Goal: Task Accomplishment & Management: Manage account settings

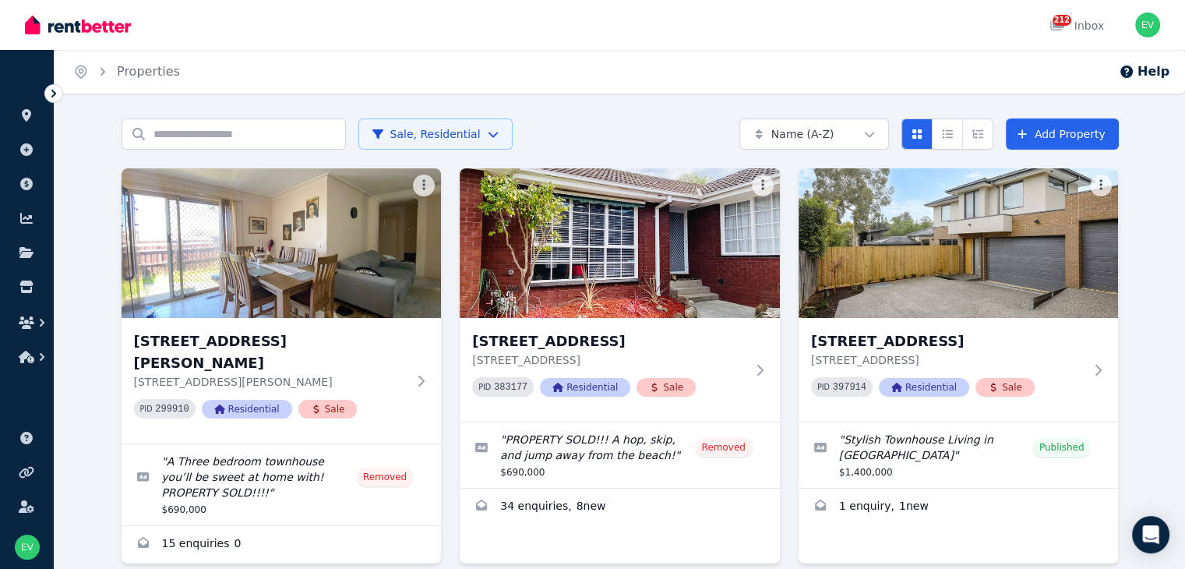
click at [374, 134] on html "Open main menu 212 Inbox Open user menu ORGANISE Properties Add property Paymen…" at bounding box center [592, 284] width 1185 height 569
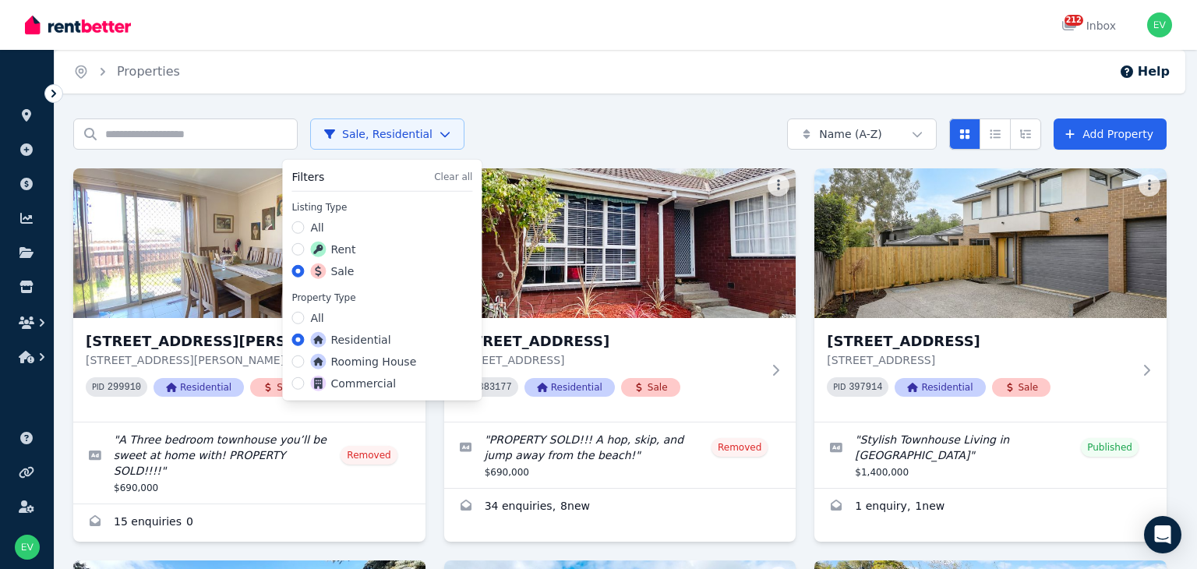
click at [347, 248] on label "Rent" at bounding box center [332, 250] width 45 height 16
click at [304, 248] on button "Rent" at bounding box center [297, 249] width 12 height 12
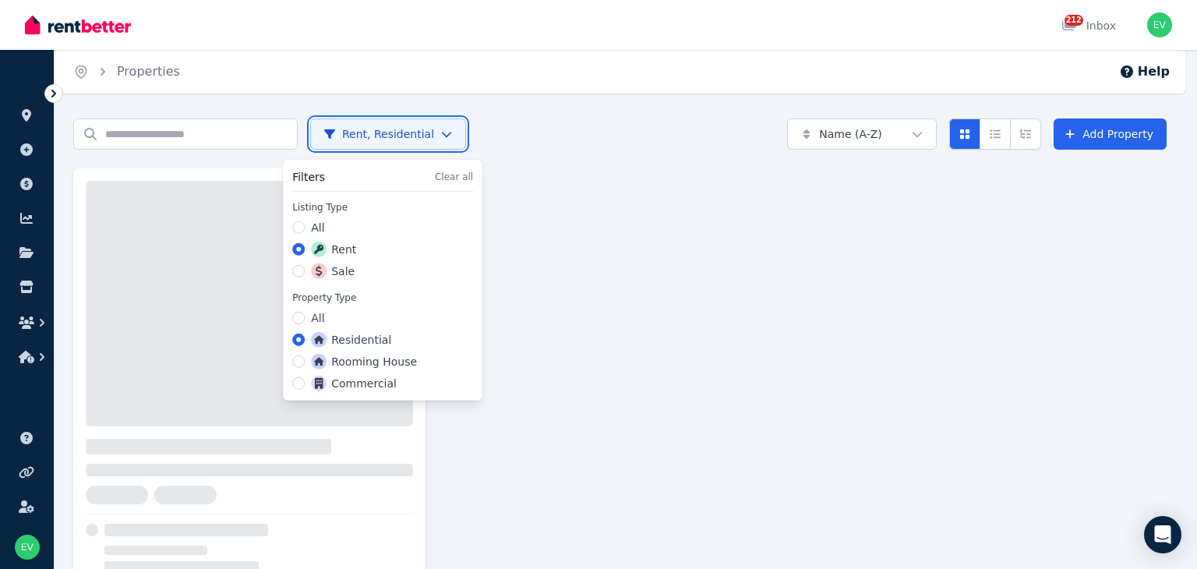
click at [150, 132] on html "Open main menu 212 Inbox Open user menu ORGANISE Properties Add property Paymen…" at bounding box center [598, 284] width 1197 height 569
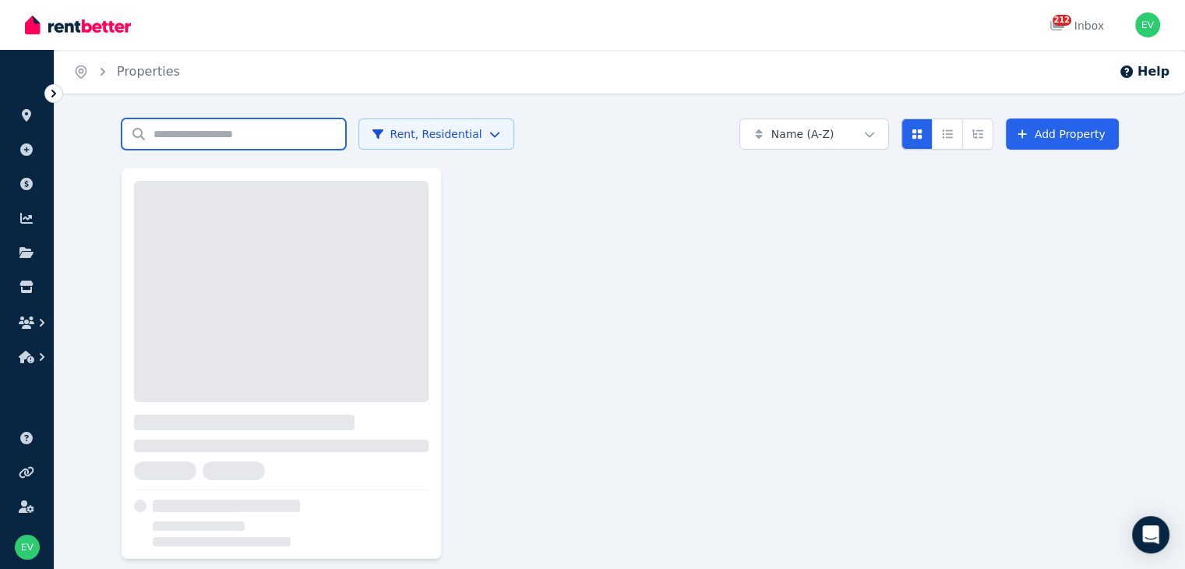
click at [150, 132] on input "Search properties" at bounding box center [234, 133] width 224 height 31
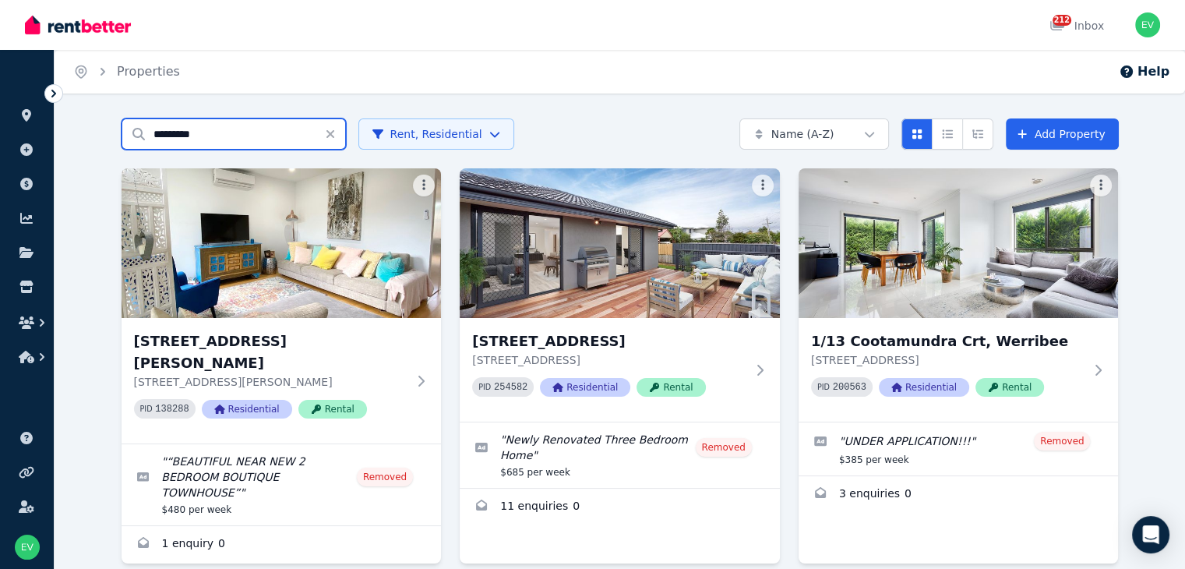
type input "*********"
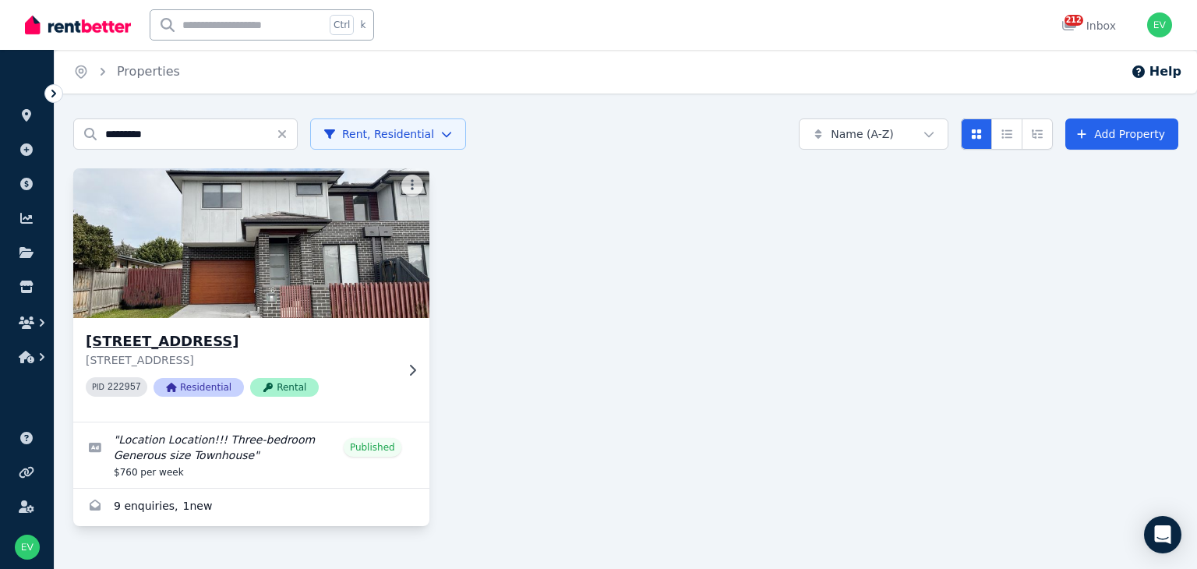
click at [167, 250] on img at bounding box center [251, 242] width 373 height 157
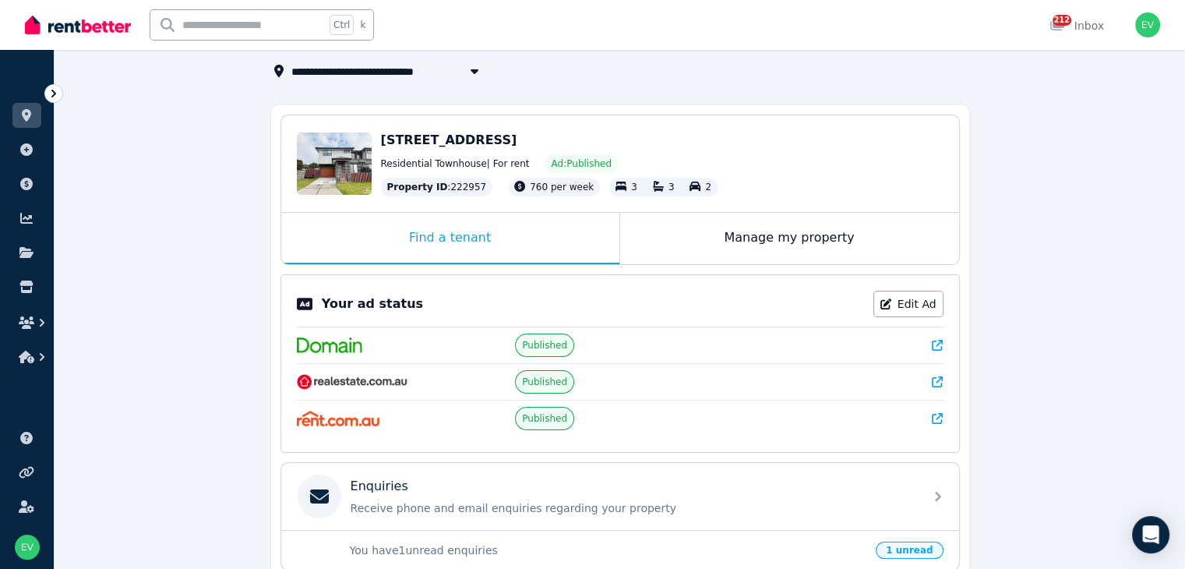
scroll to position [312, 0]
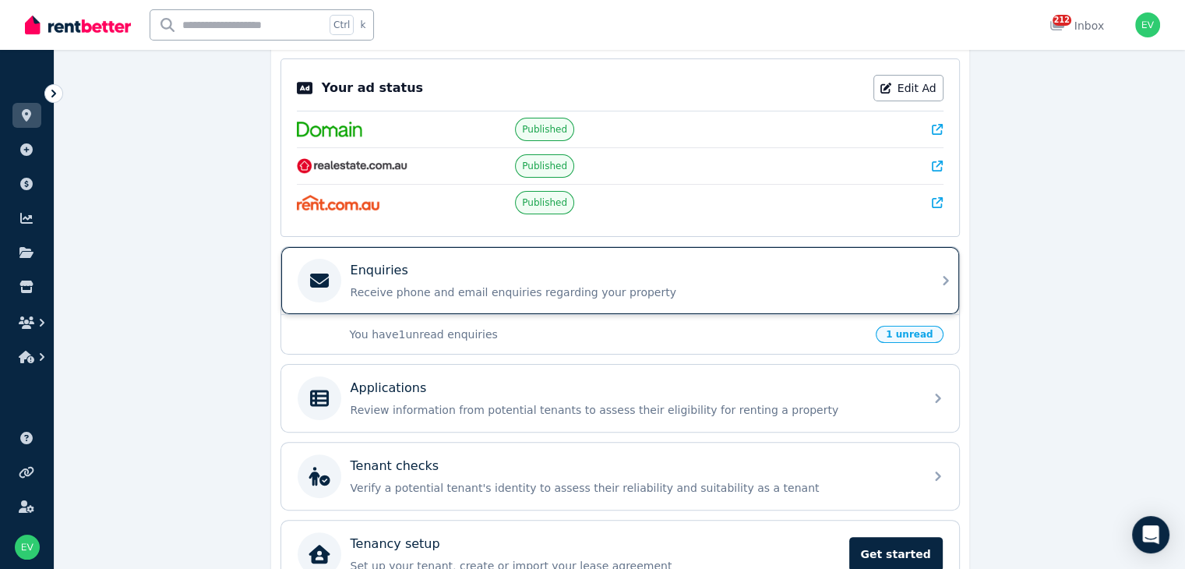
click at [793, 297] on div "Enquiries Receive phone and email enquiries regarding your property" at bounding box center [606, 281] width 617 height 44
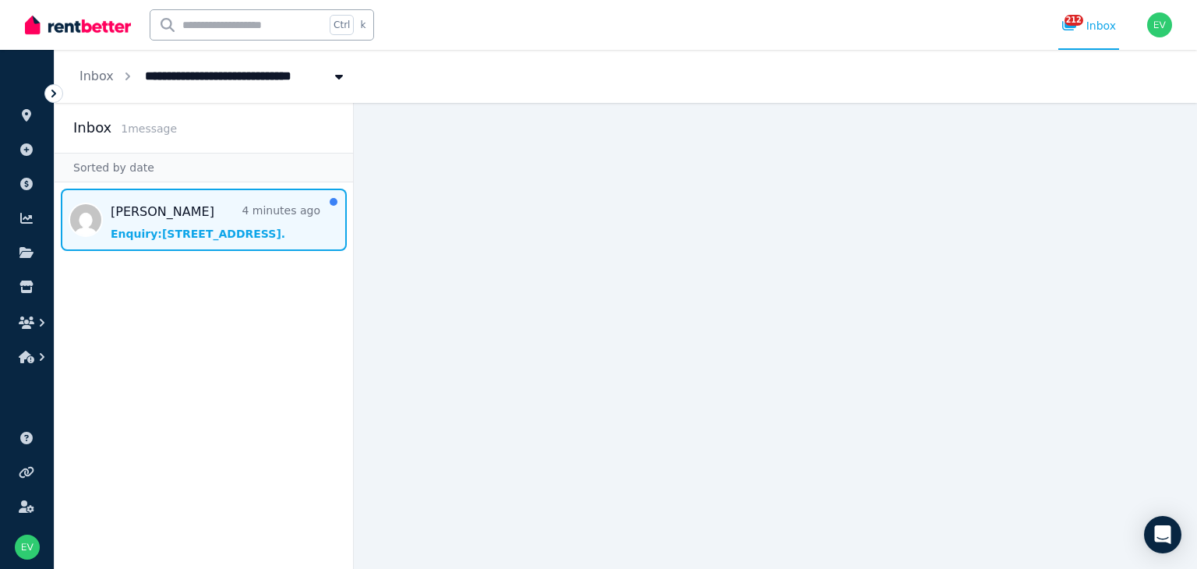
click at [252, 212] on span "Message list" at bounding box center [204, 220] width 298 height 62
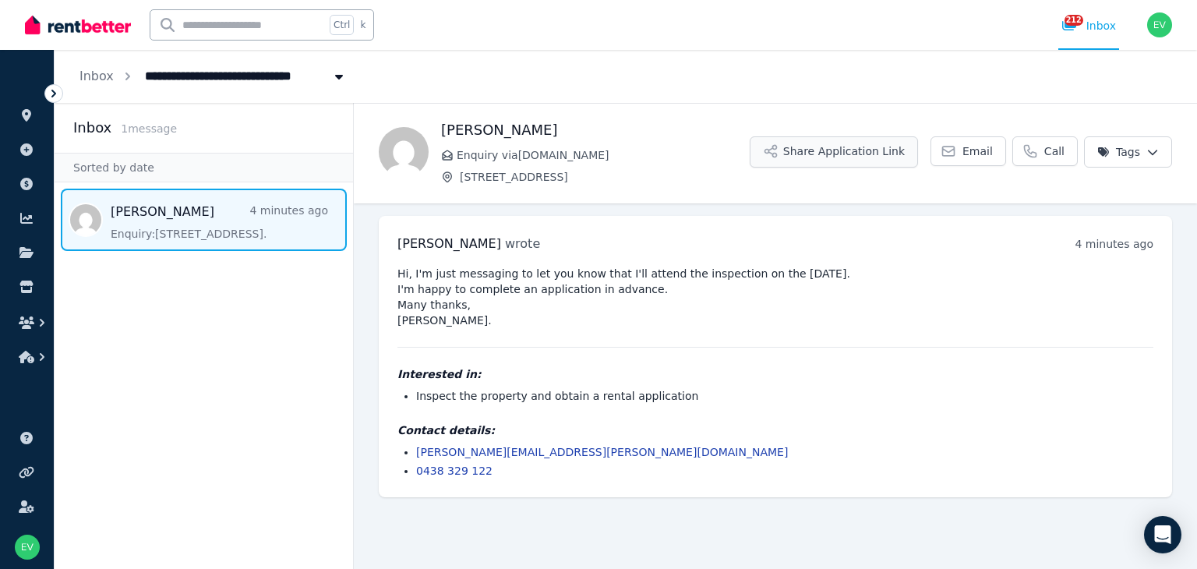
click at [856, 157] on button "Share Application Link" at bounding box center [834, 151] width 168 height 31
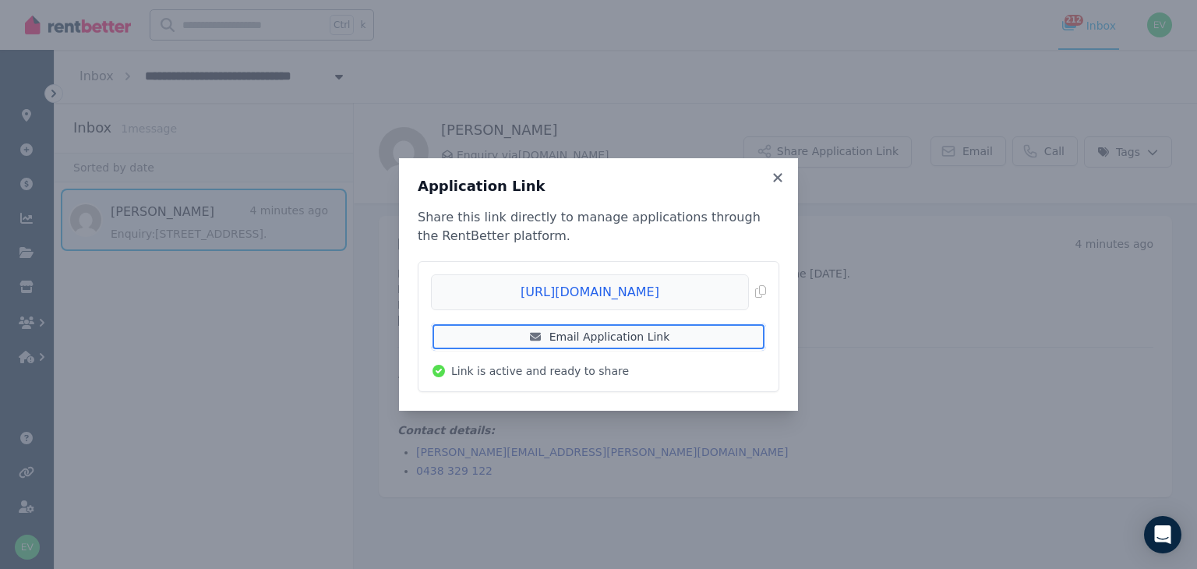
click at [682, 340] on link "Email Application Link" at bounding box center [598, 337] width 335 height 28
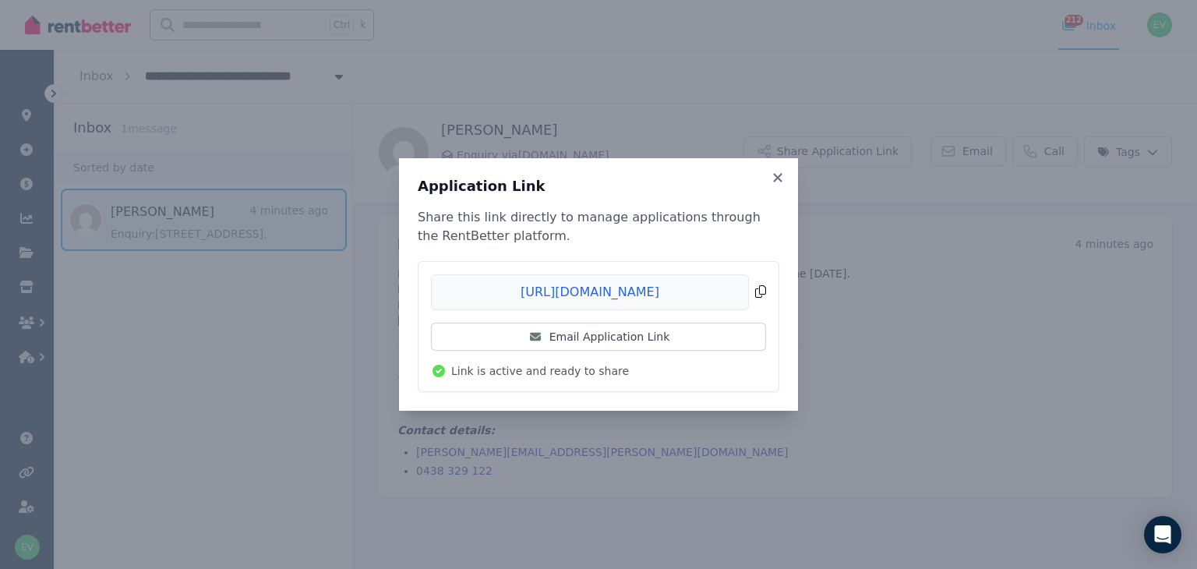
click at [764, 292] on span "Copied!" at bounding box center [598, 292] width 335 height 36
click at [784, 185] on div "Application Link Share this link directly to manage applications through the Re…" at bounding box center [598, 284] width 399 height 252
click at [782, 178] on icon at bounding box center [778, 178] width 16 height 14
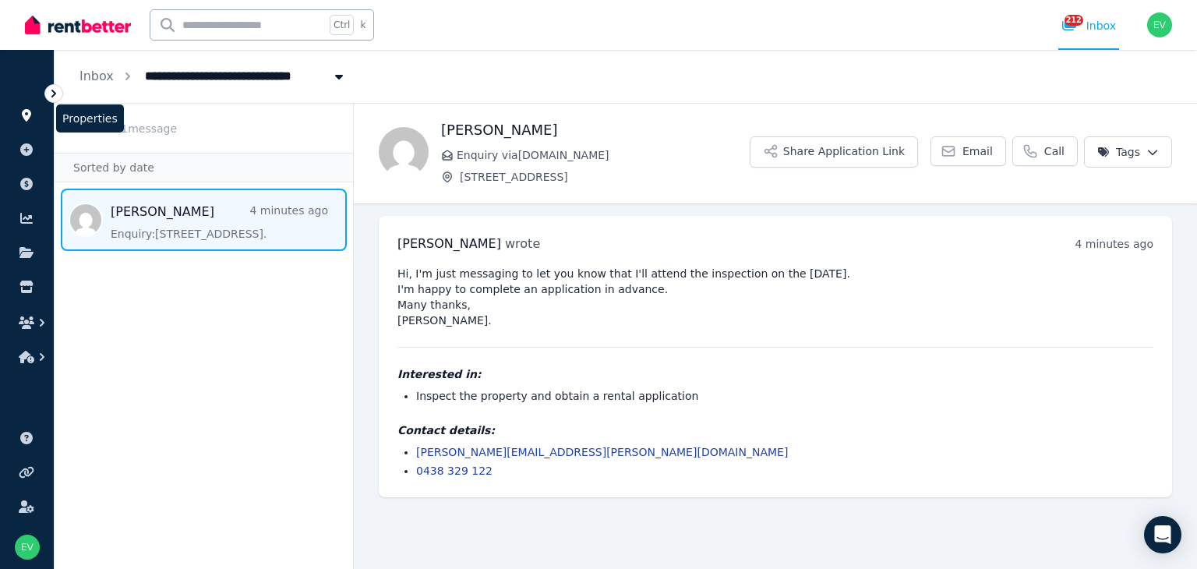
click at [24, 114] on icon at bounding box center [26, 115] width 9 height 12
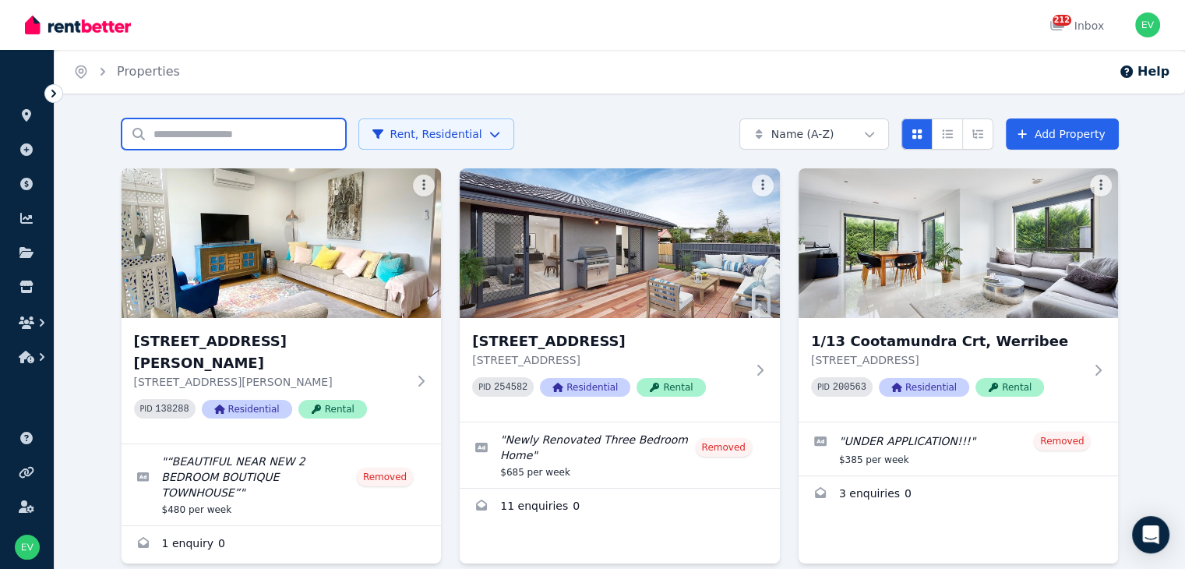
click at [202, 133] on input "Search properties" at bounding box center [234, 133] width 224 height 31
click at [196, 133] on input "Search properties" at bounding box center [234, 133] width 224 height 31
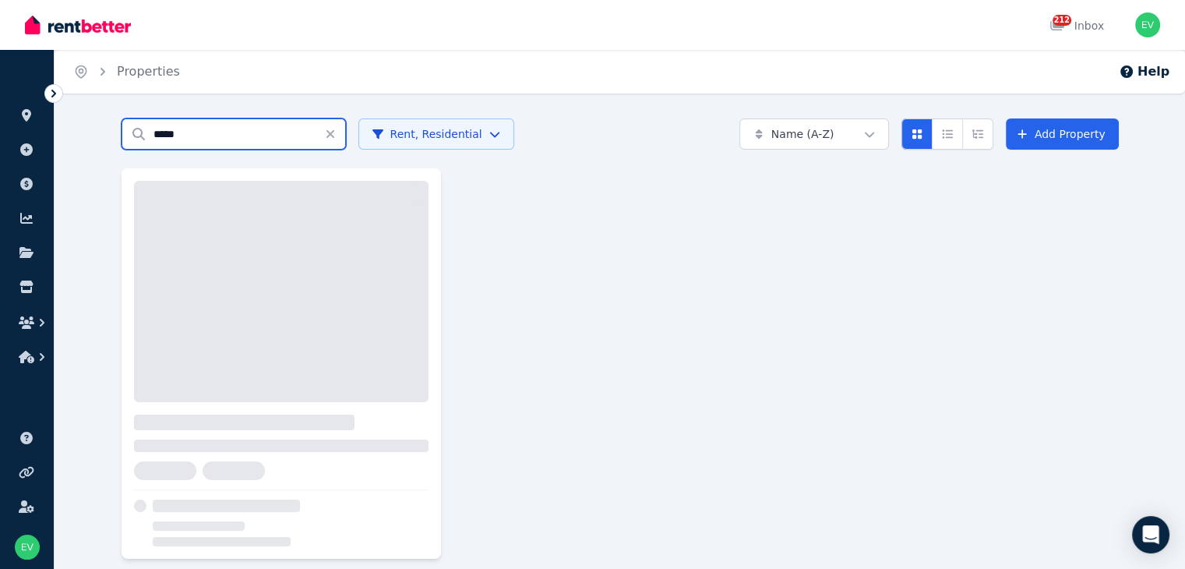
type input "*****"
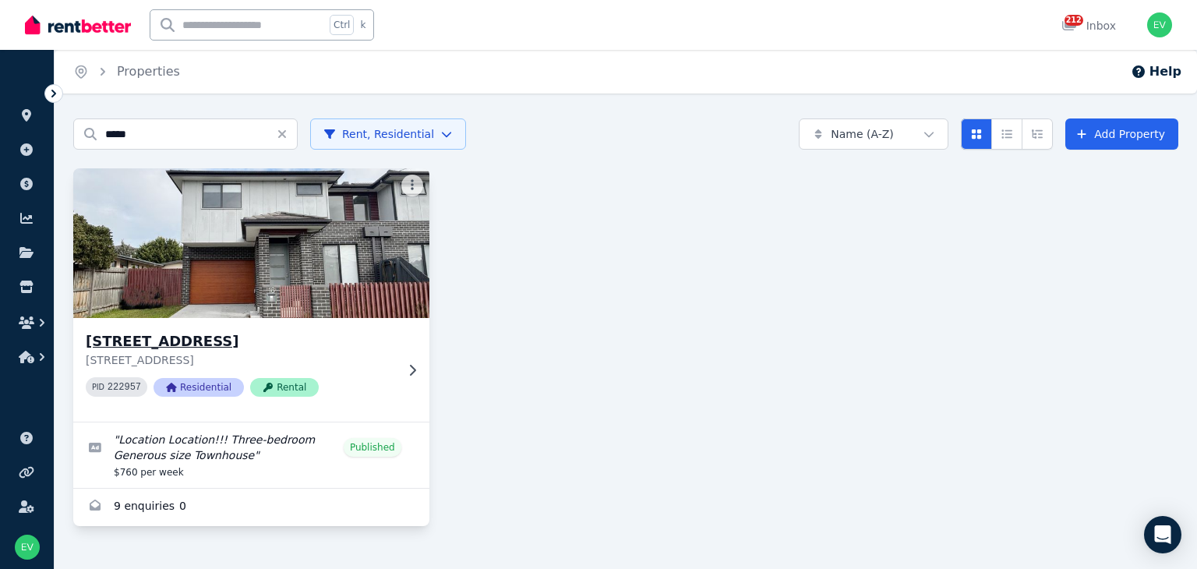
click at [181, 229] on img at bounding box center [251, 242] width 373 height 157
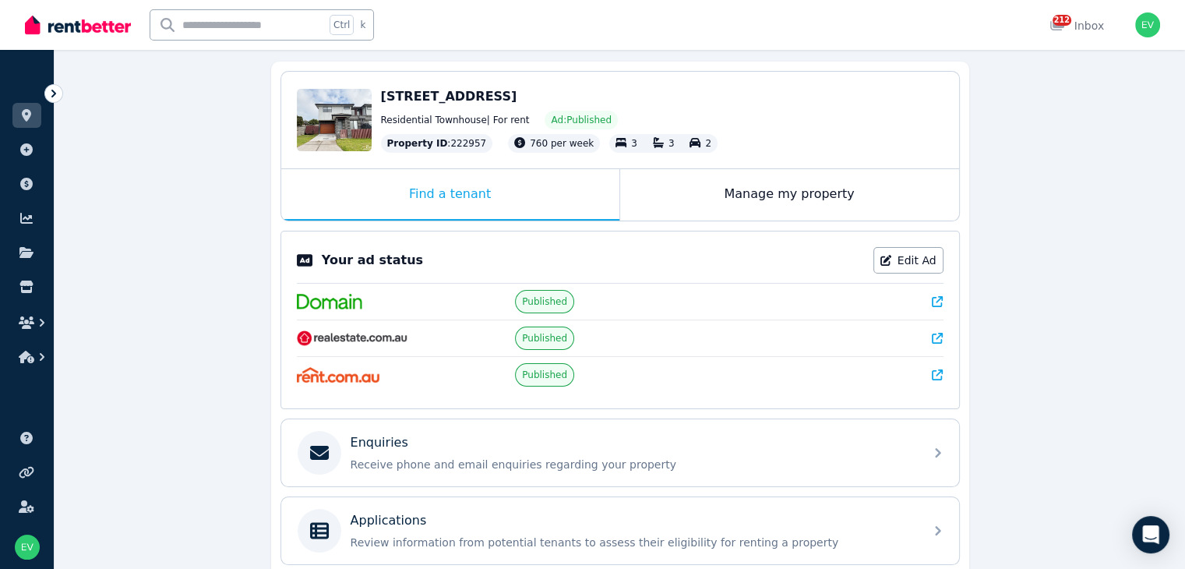
scroll to position [234, 0]
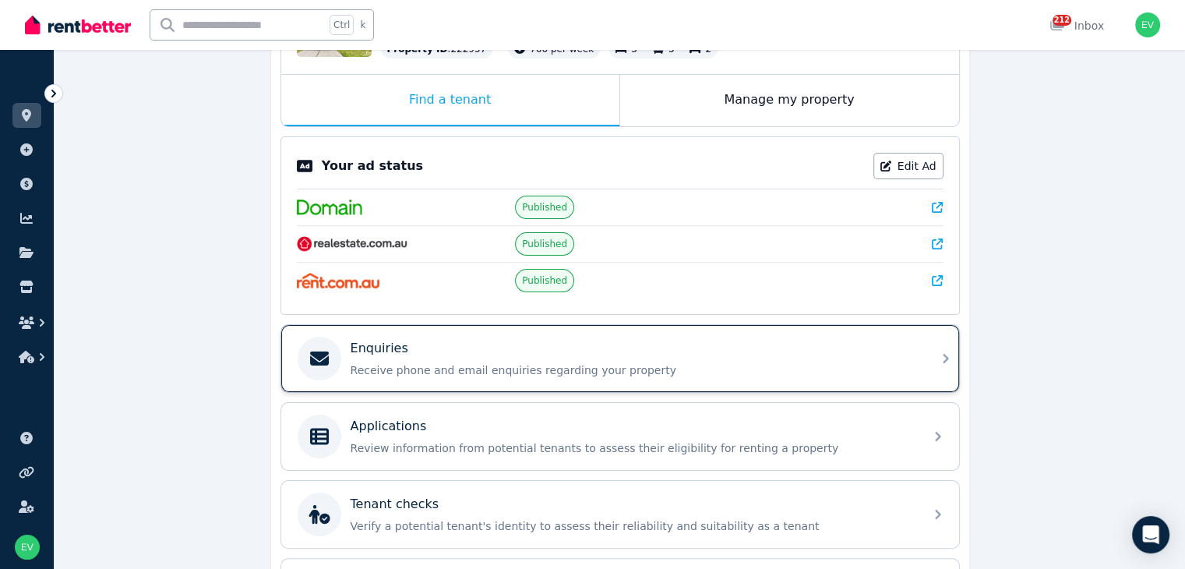
click at [848, 364] on p "Receive phone and email enquiries regarding your property" at bounding box center [633, 370] width 564 height 16
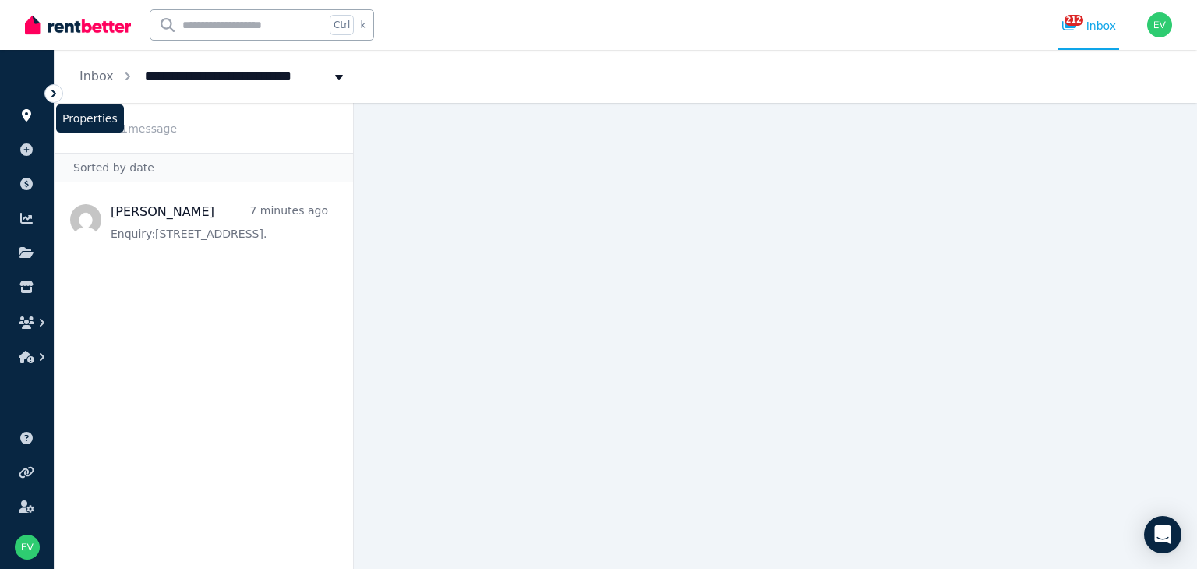
click at [19, 116] on icon at bounding box center [27, 115] width 16 height 12
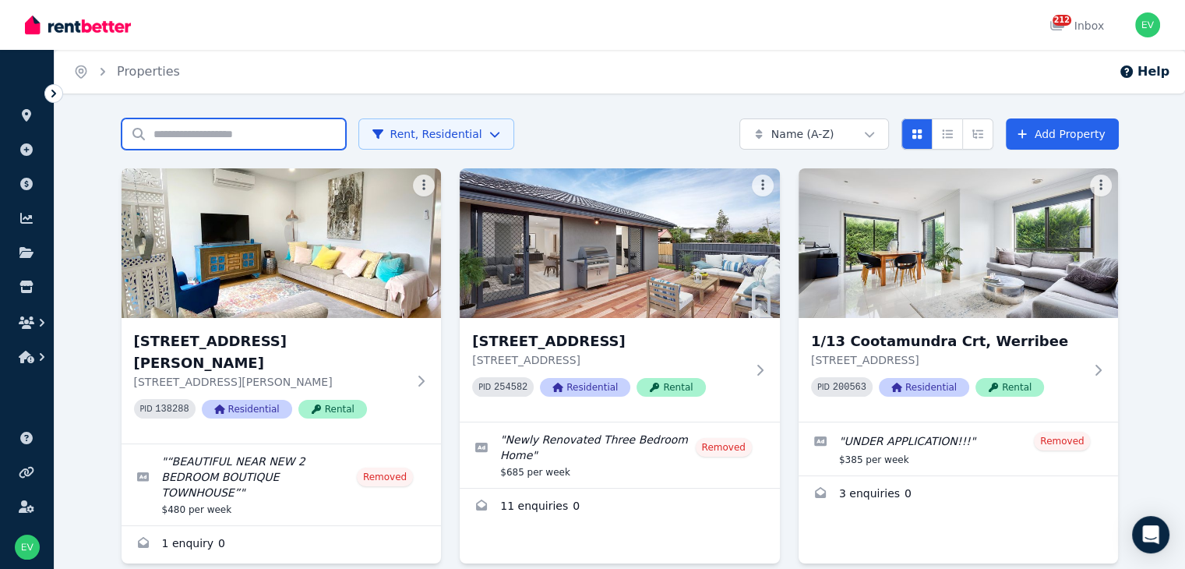
click at [199, 128] on input "Search properties" at bounding box center [234, 133] width 224 height 31
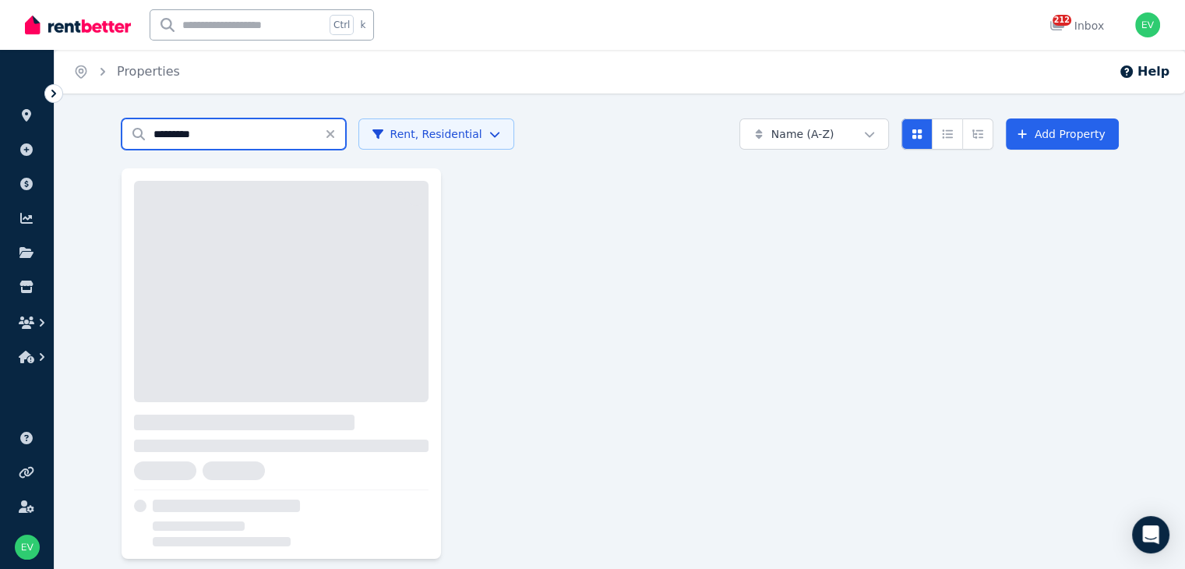
type input "*********"
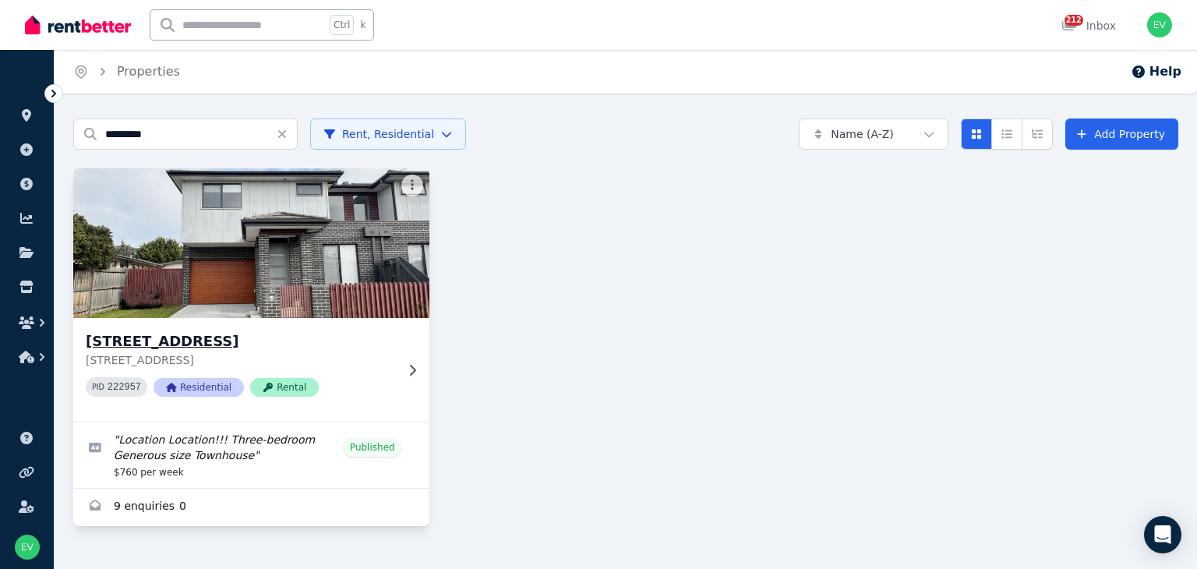
click at [199, 218] on img at bounding box center [251, 242] width 373 height 157
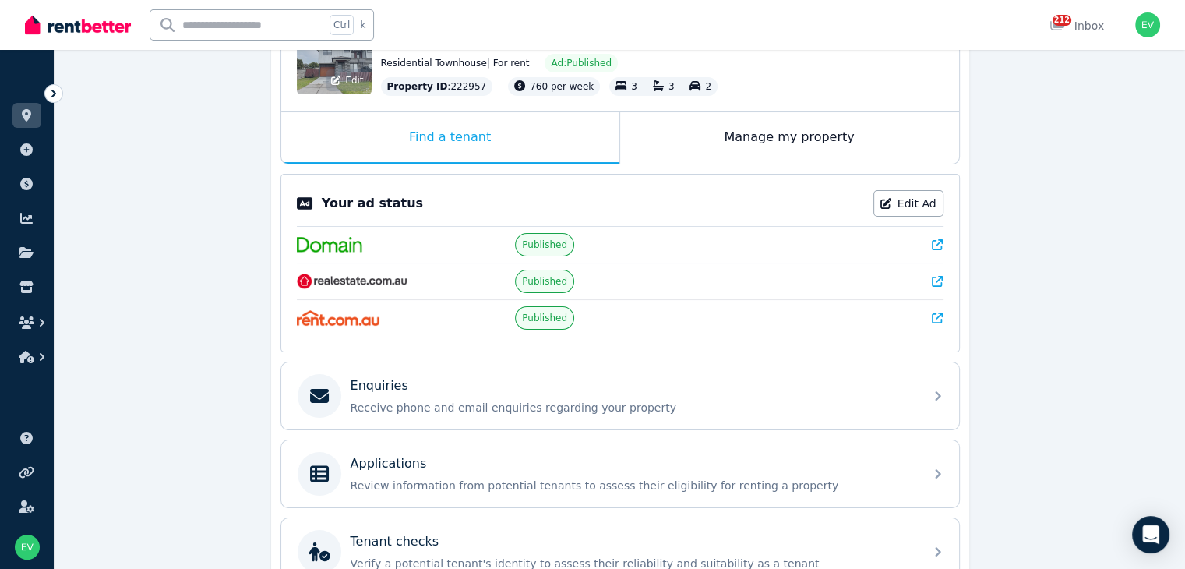
scroll to position [312, 0]
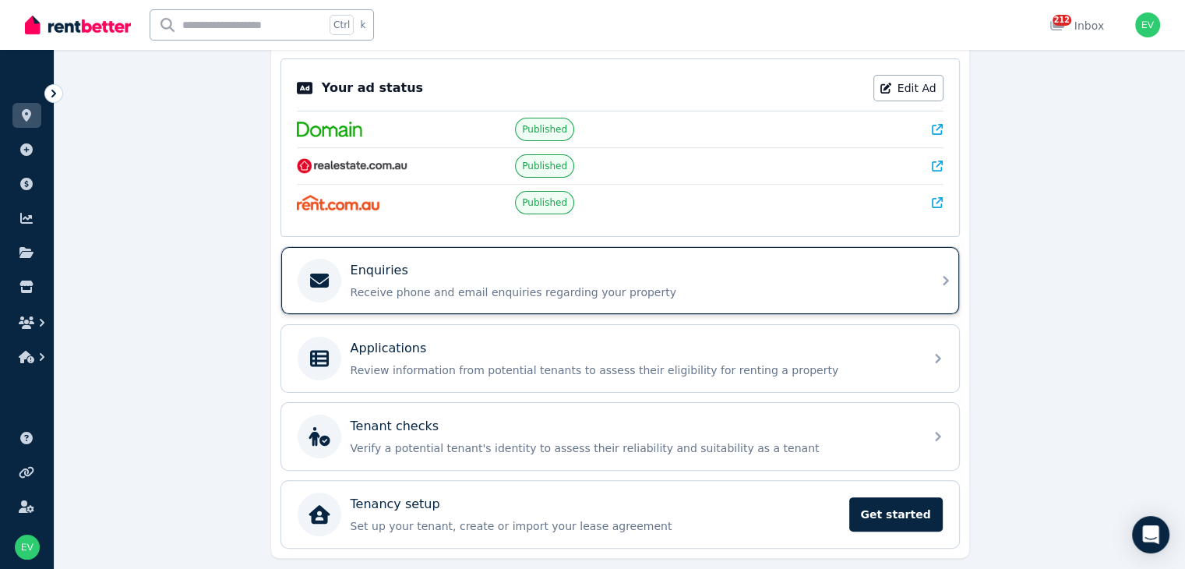
click at [467, 284] on p "Receive phone and email enquiries regarding your property" at bounding box center [633, 292] width 564 height 16
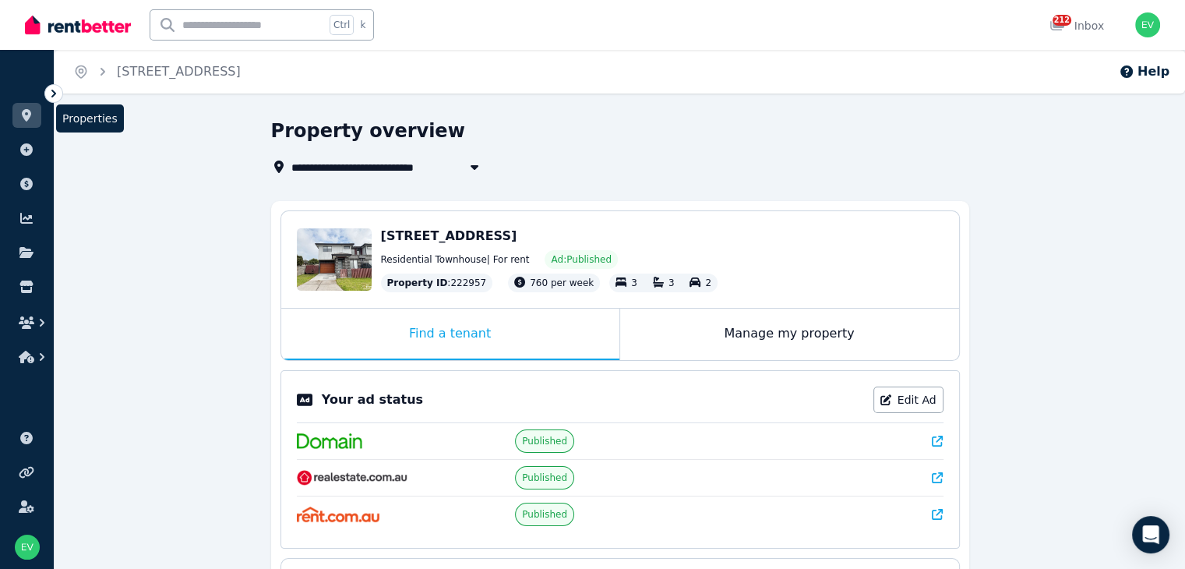
click at [34, 117] on link at bounding box center [26, 115] width 29 height 25
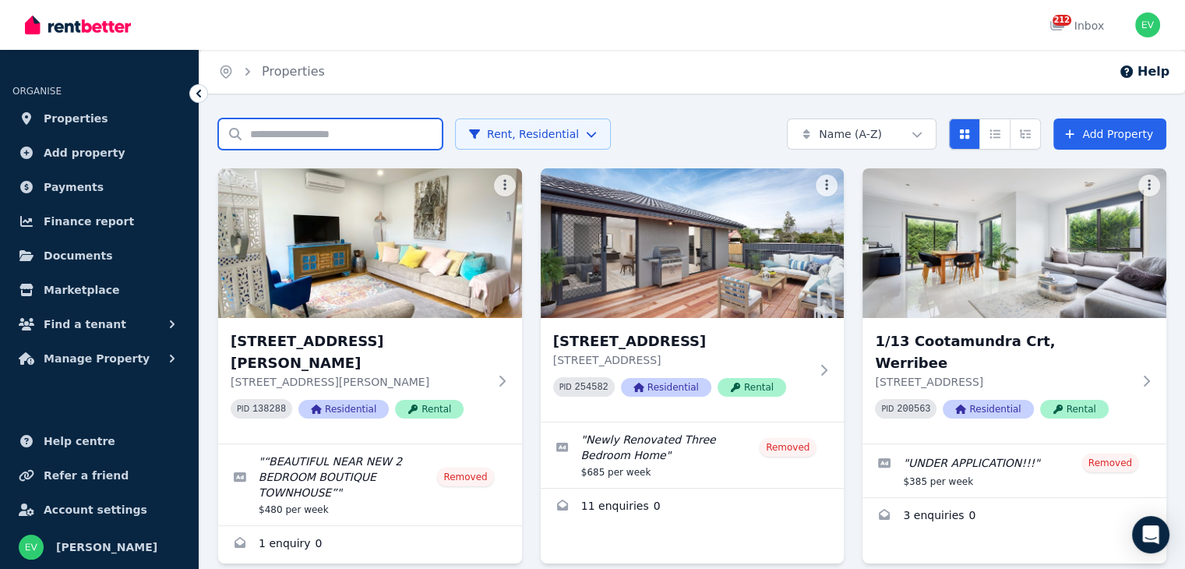
click at [380, 138] on input "Search properties" at bounding box center [330, 133] width 224 height 31
type input "*********"
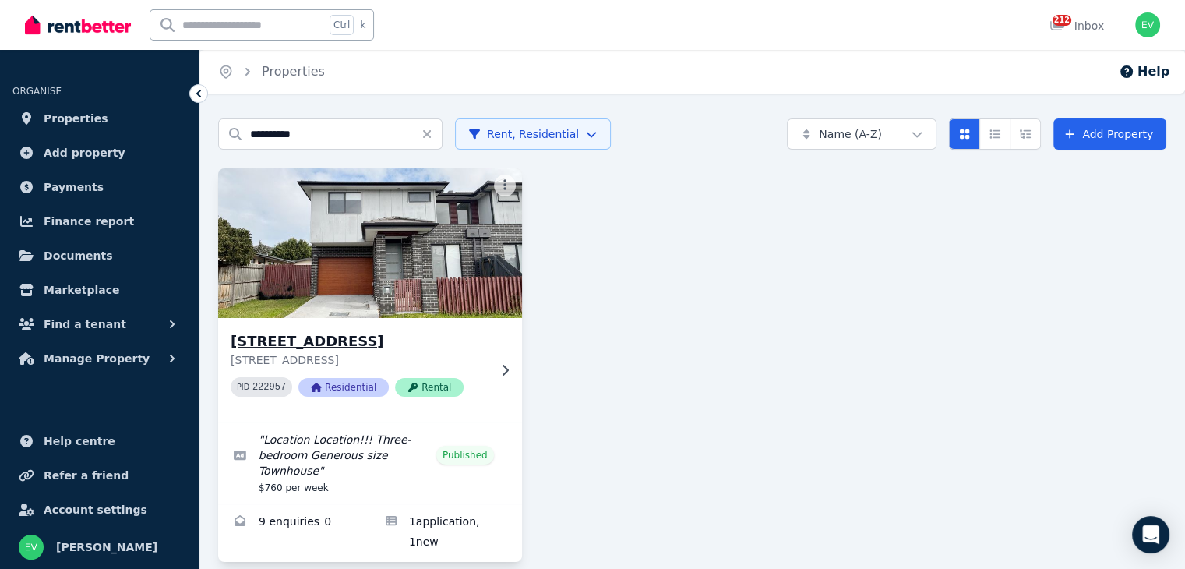
click at [439, 273] on img at bounding box center [369, 242] width 319 height 157
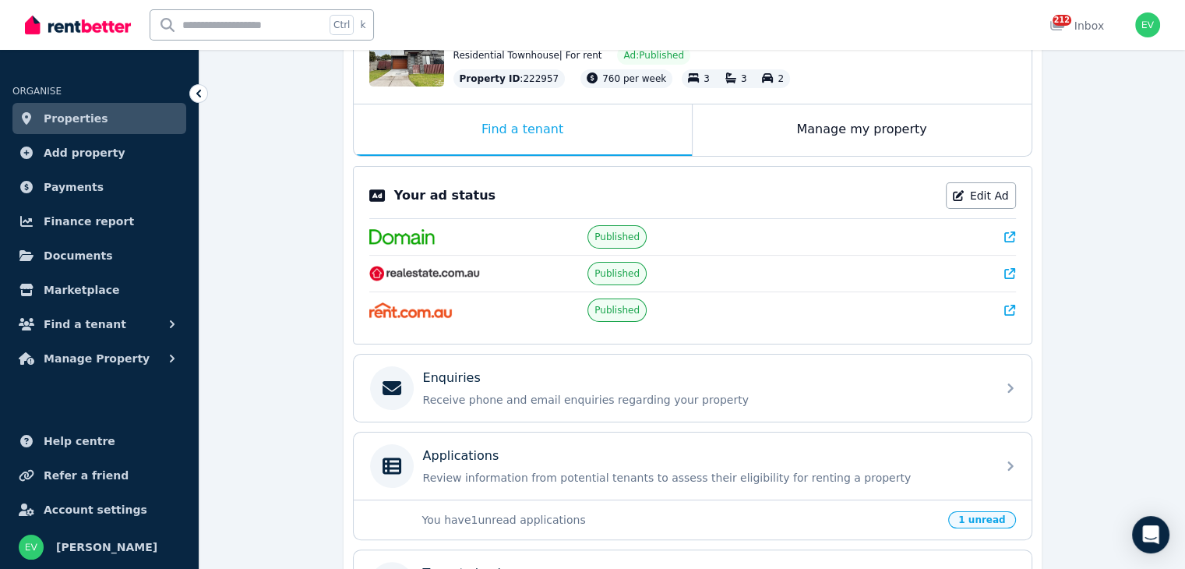
scroll to position [234, 0]
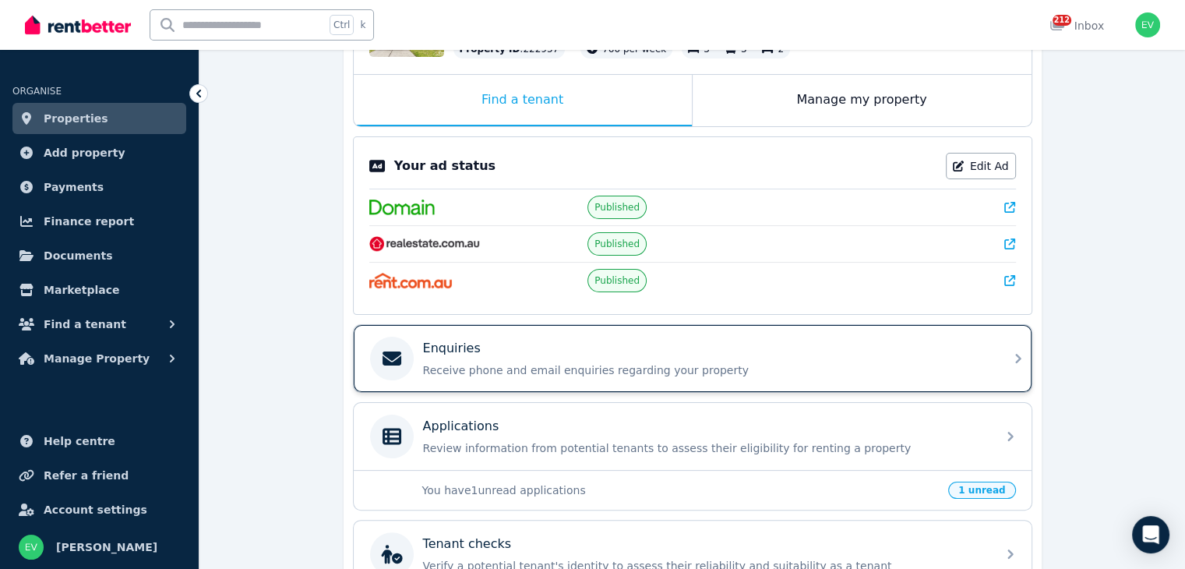
click at [718, 352] on div "Enquiries" at bounding box center [705, 348] width 564 height 19
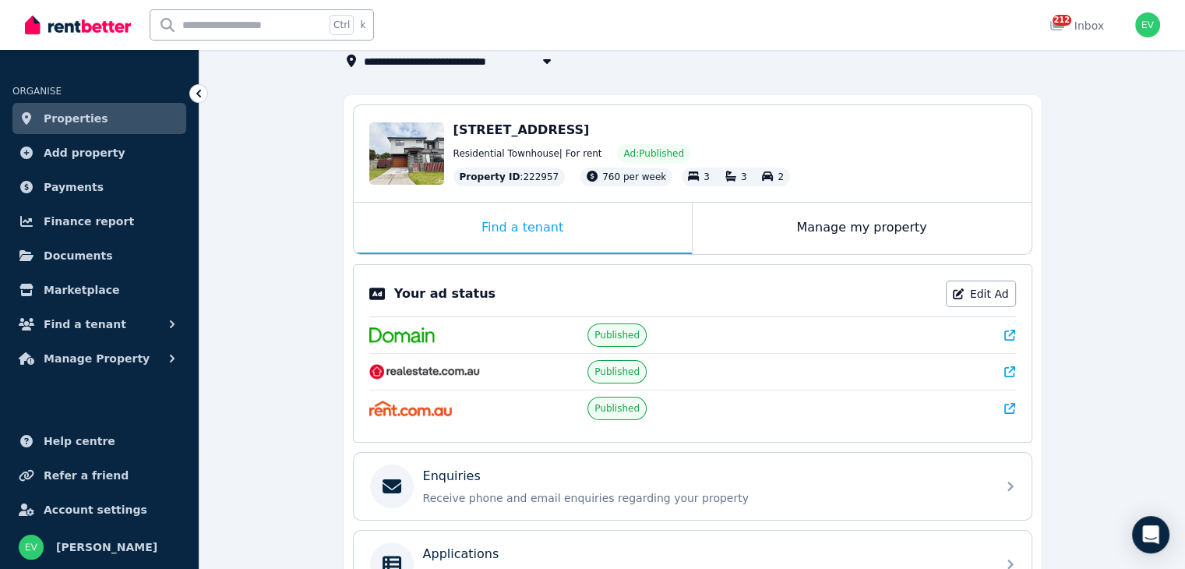
scroll to position [312, 0]
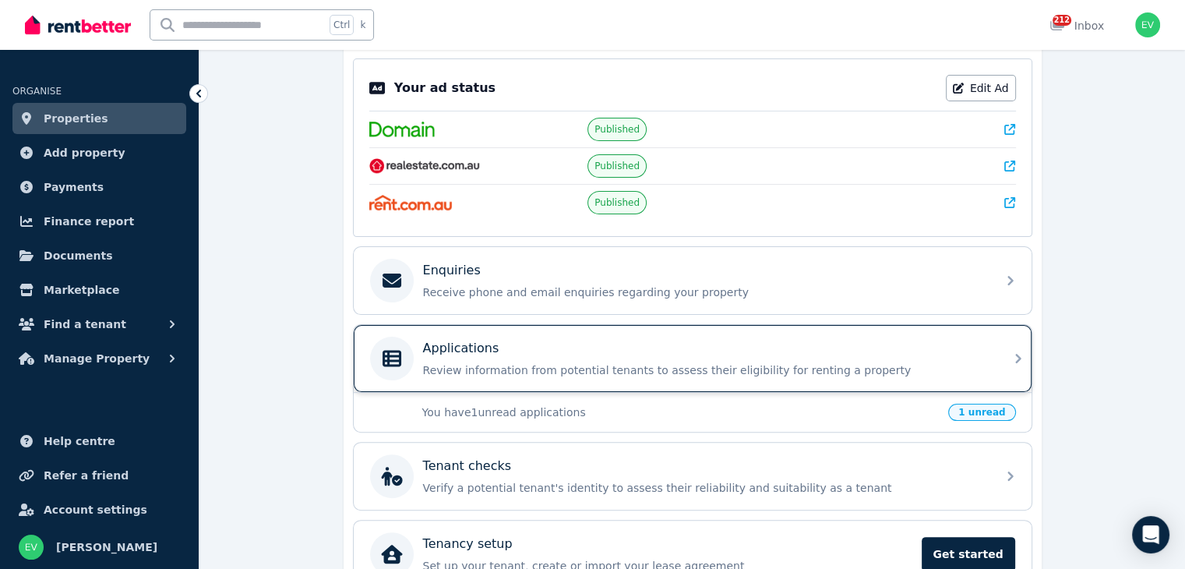
click at [506, 362] on p "Review information from potential tenants to assess their eligibility for renti…" at bounding box center [705, 370] width 564 height 16
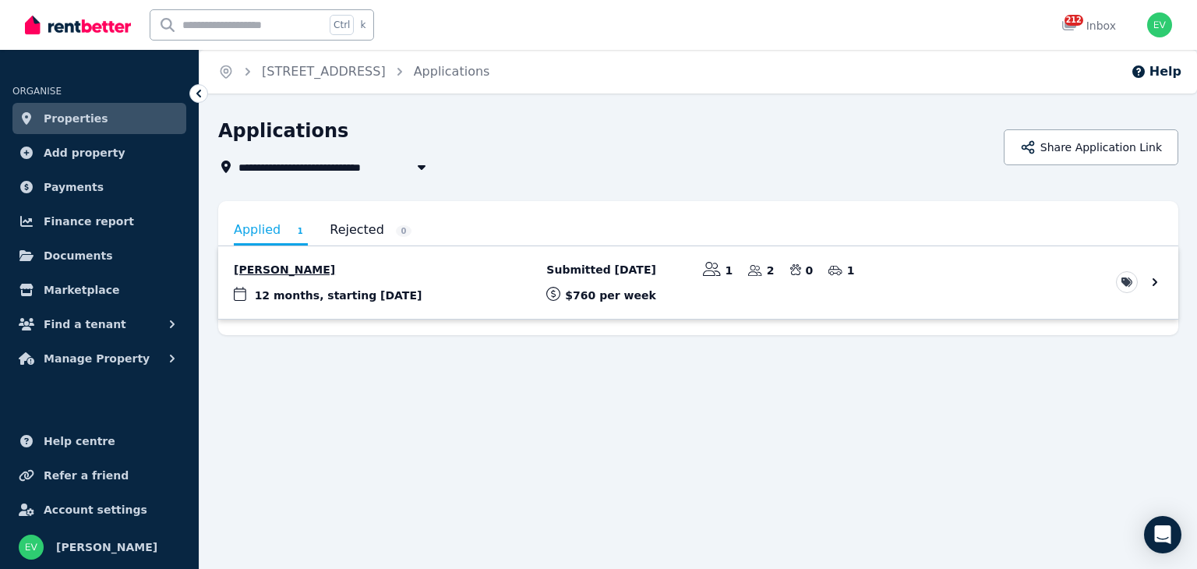
click at [427, 295] on link "View application: Dean Abley" at bounding box center [698, 282] width 960 height 72
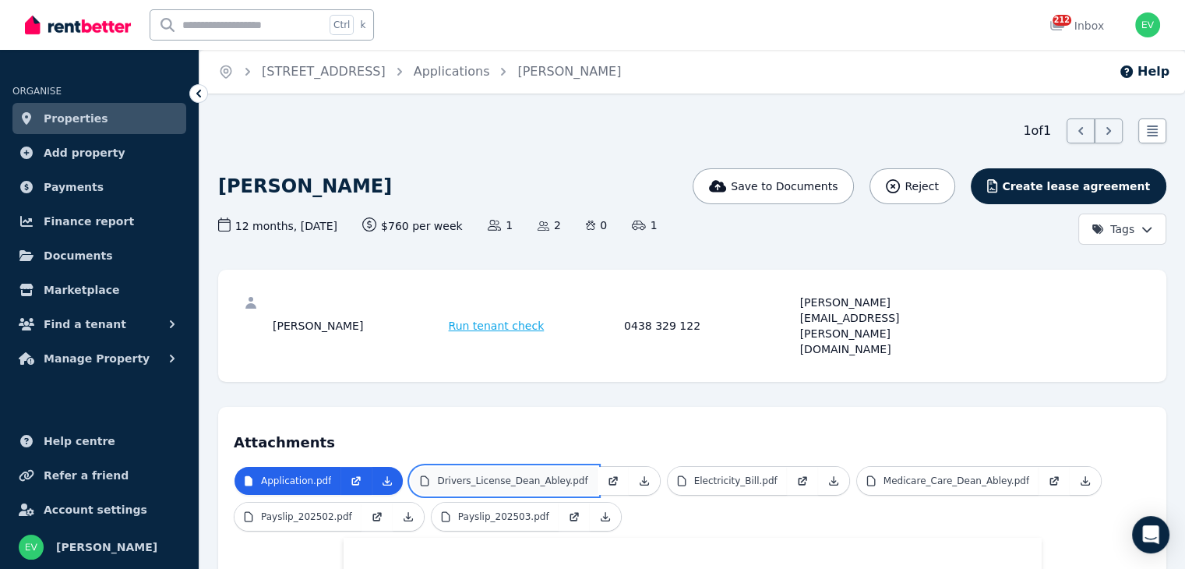
click at [470, 474] on p "Drivers_License_Dean_Abley.pdf" at bounding box center [512, 480] width 150 height 12
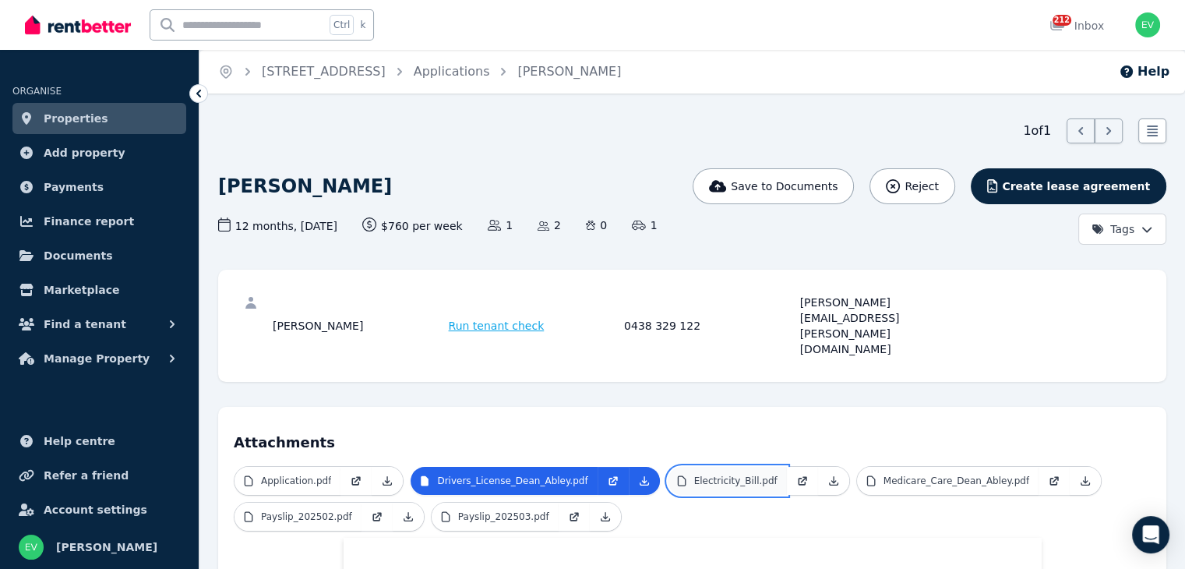
click at [694, 474] on p "Electricity_Bill.pdf" at bounding box center [735, 480] width 83 height 12
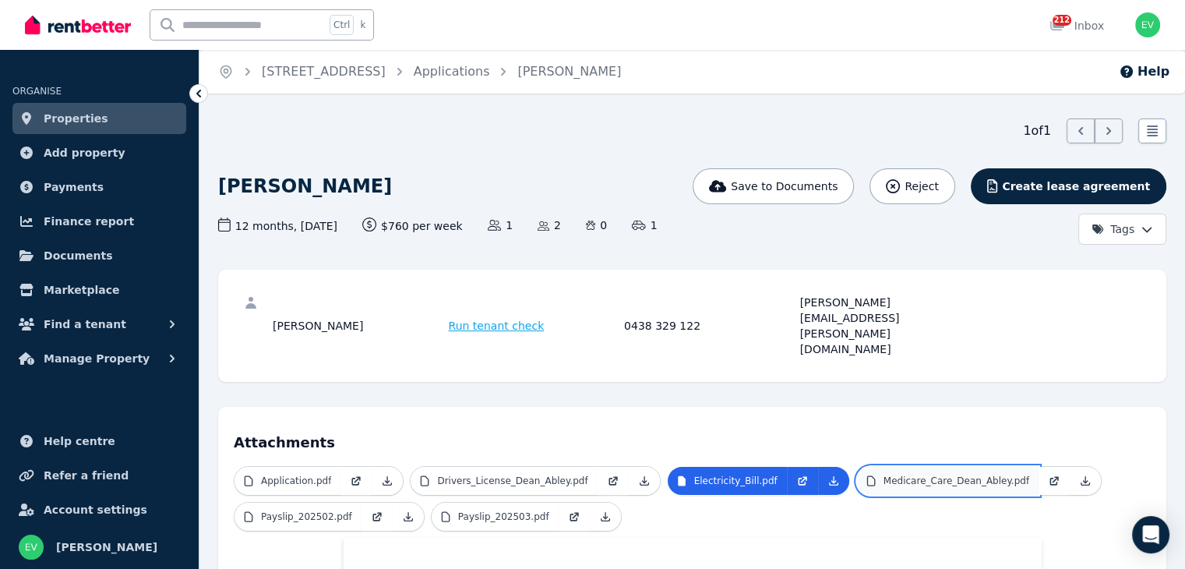
click at [865, 474] on icon at bounding box center [871, 480] width 12 height 12
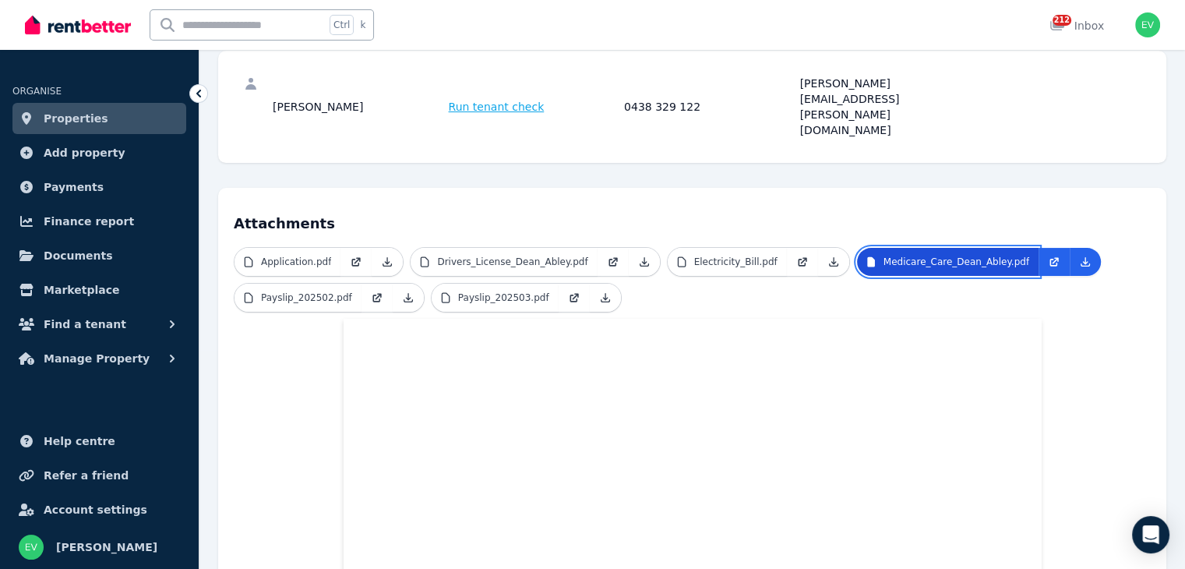
scroll to position [234, 0]
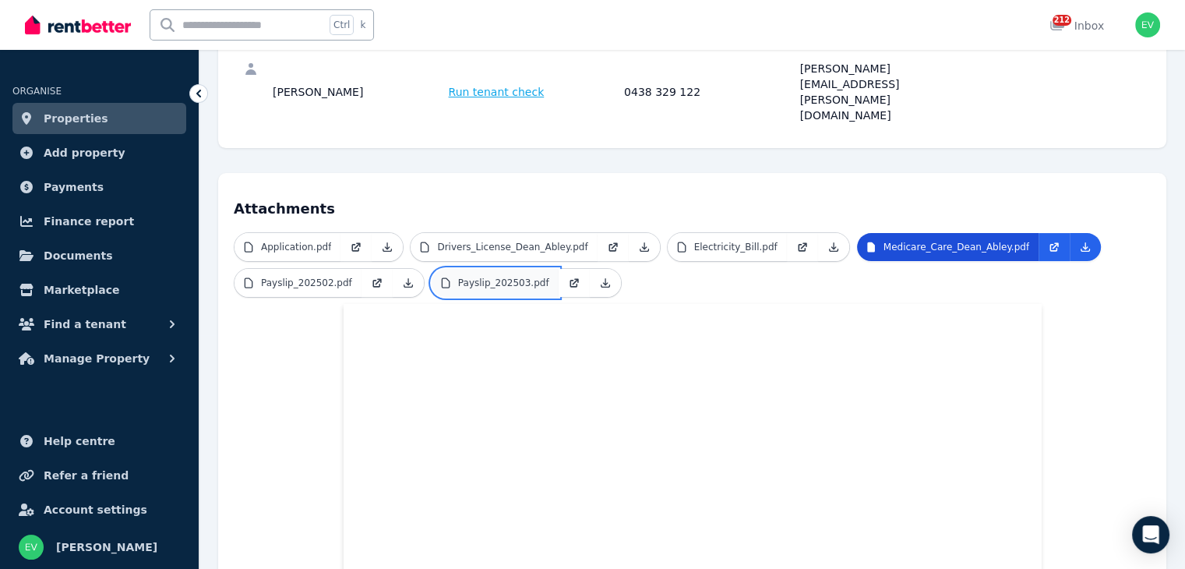
click at [464, 277] on p "Payslip_202503.pdf" at bounding box center [503, 283] width 91 height 12
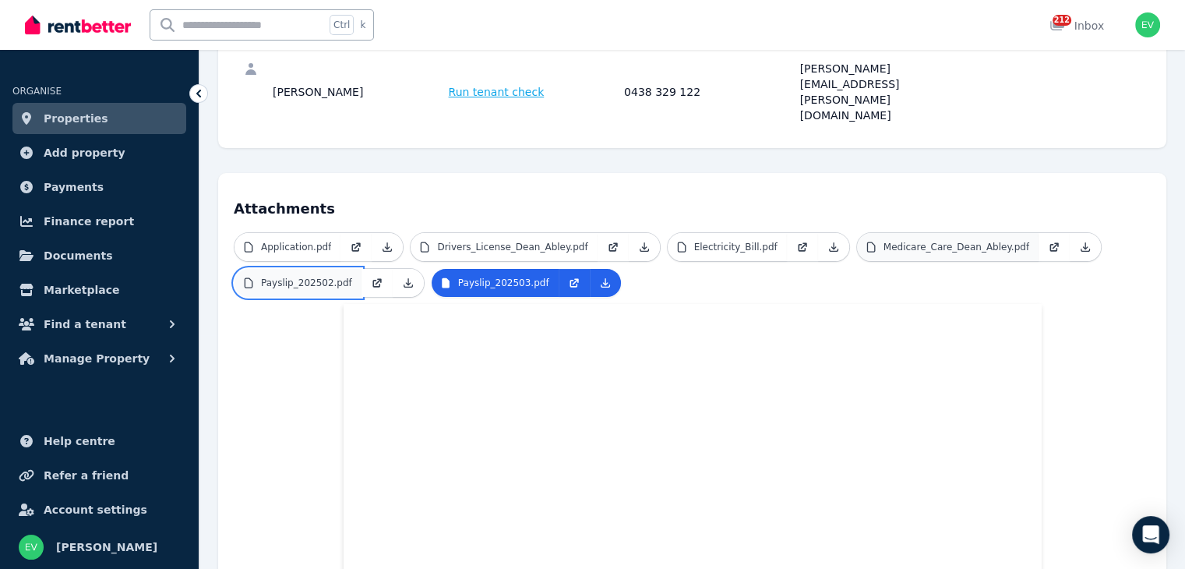
click at [321, 277] on p "Payslip_202502.pdf" at bounding box center [306, 283] width 91 height 12
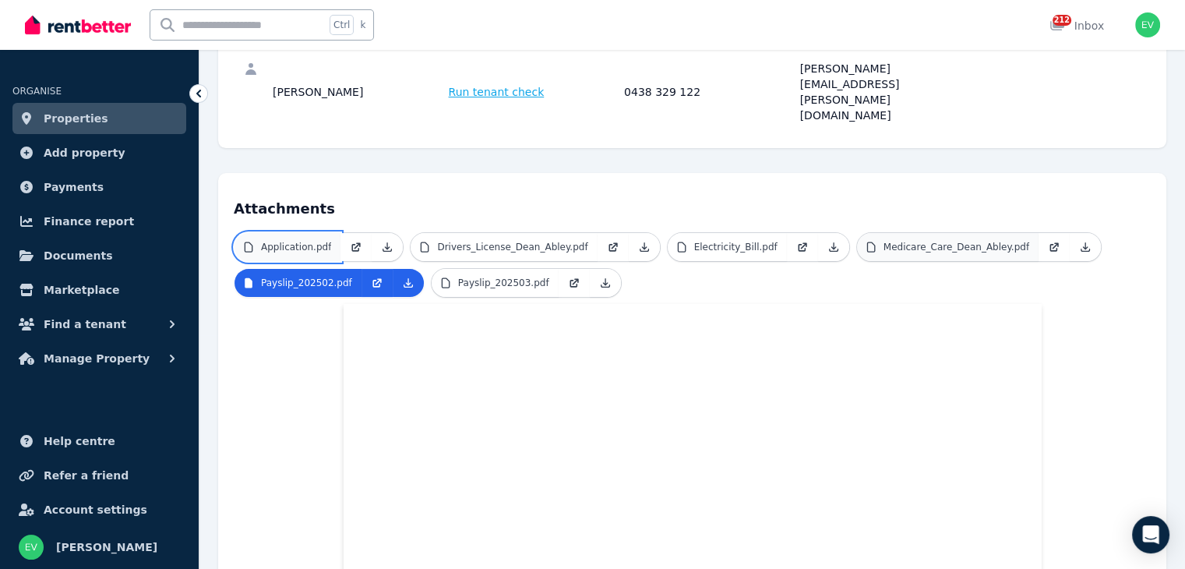
click at [294, 241] on p "Application.pdf" at bounding box center [296, 247] width 70 height 12
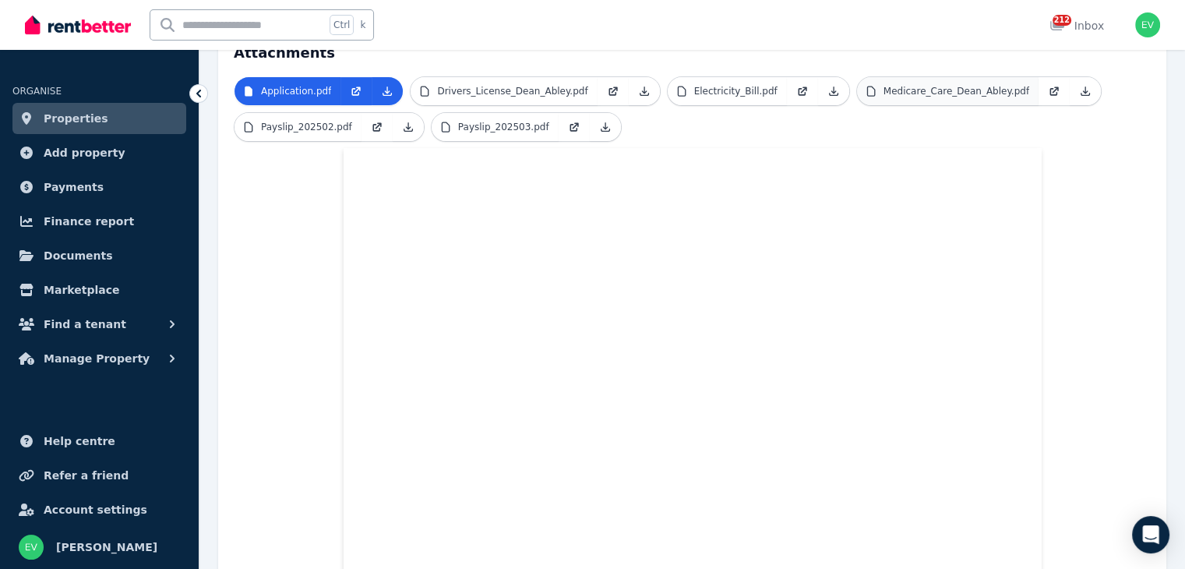
scroll to position [0, 0]
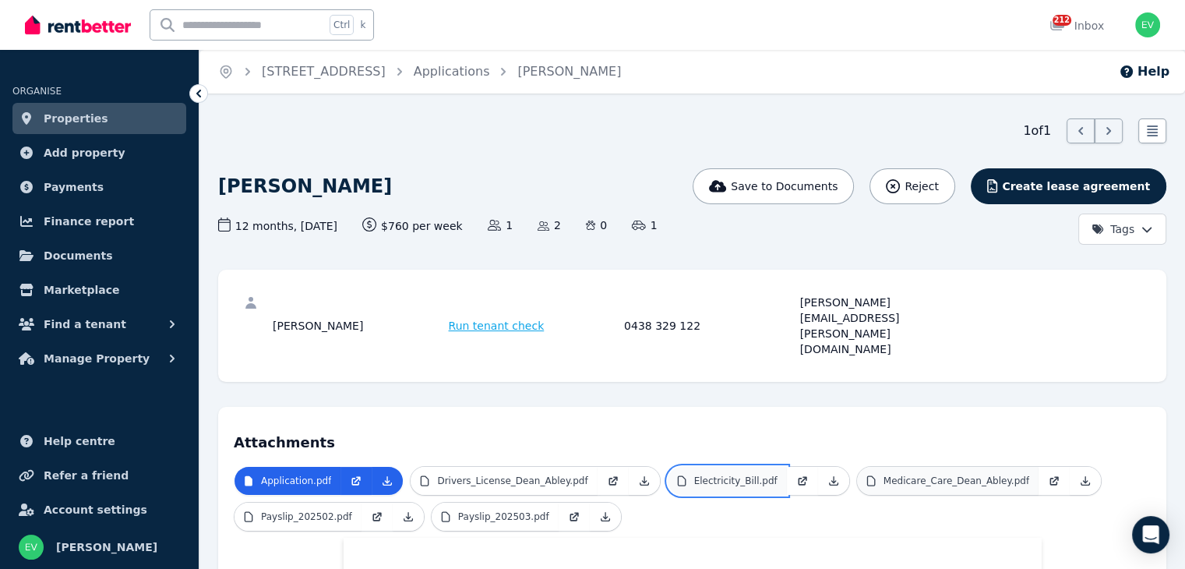
click at [718, 467] on link "Electricity_Bill.pdf" at bounding box center [727, 481] width 119 height 28
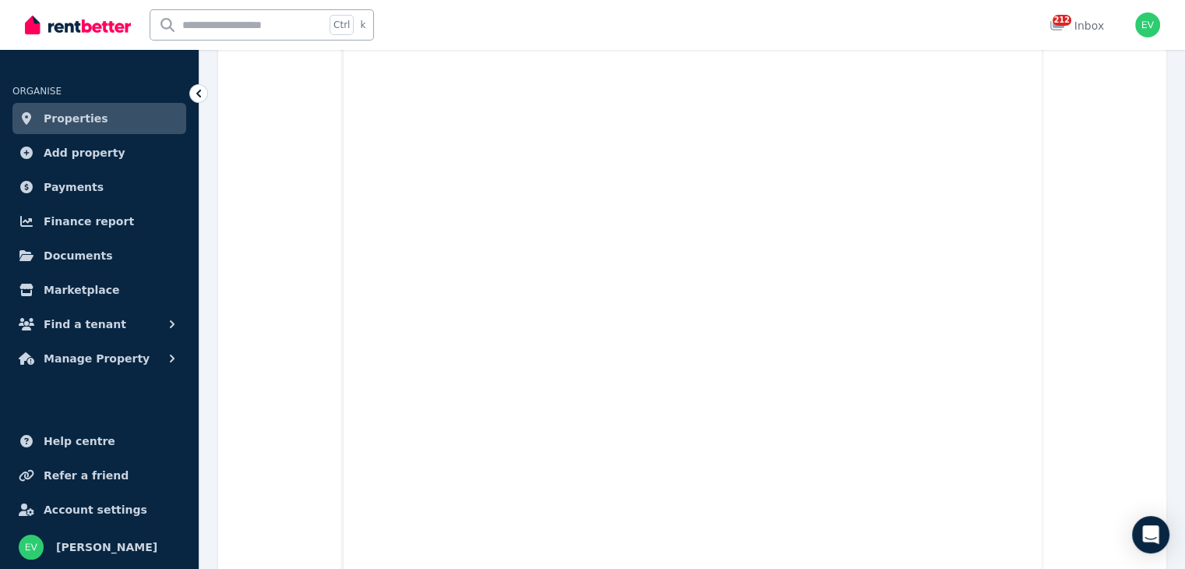
scroll to position [575, 0]
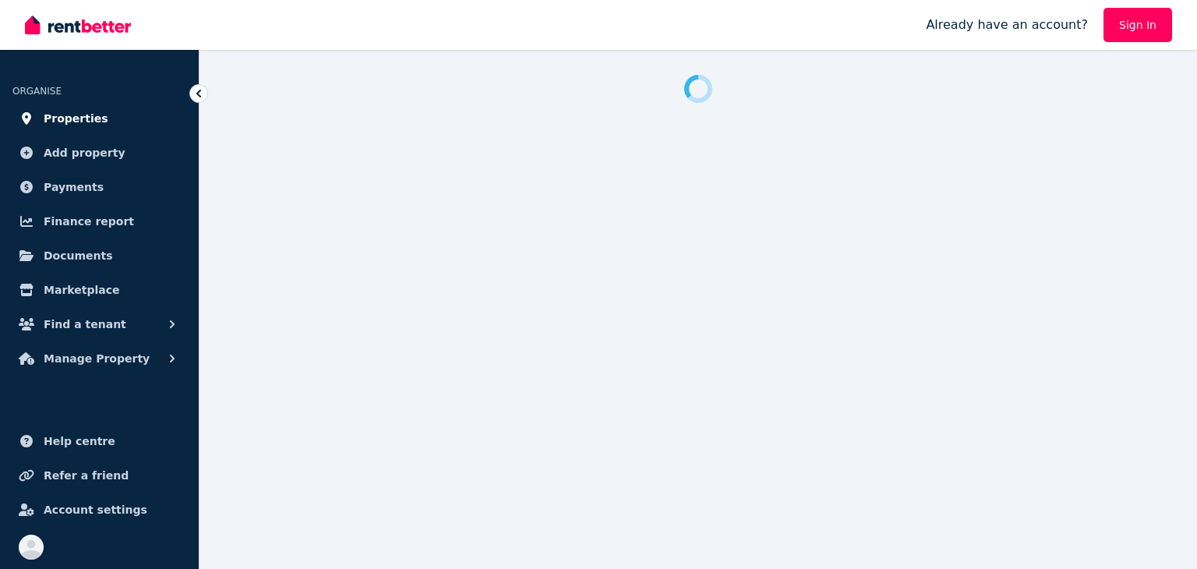
click at [78, 128] on link "Properties" at bounding box center [99, 118] width 174 height 31
click at [78, 122] on span "Properties" at bounding box center [76, 118] width 65 height 19
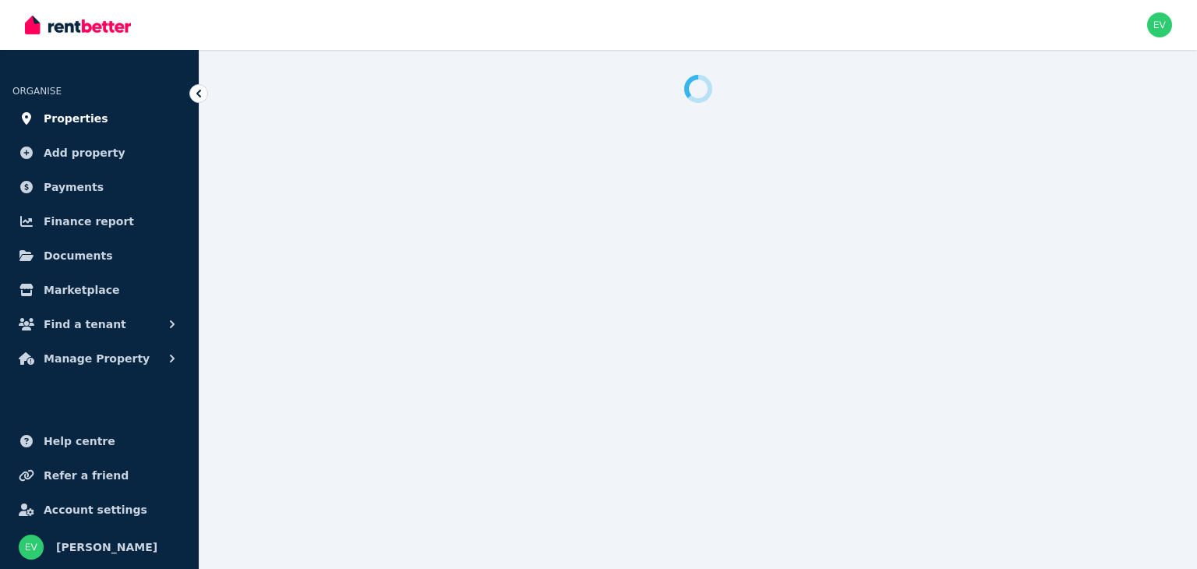
click at [69, 118] on span "Properties" at bounding box center [76, 118] width 65 height 19
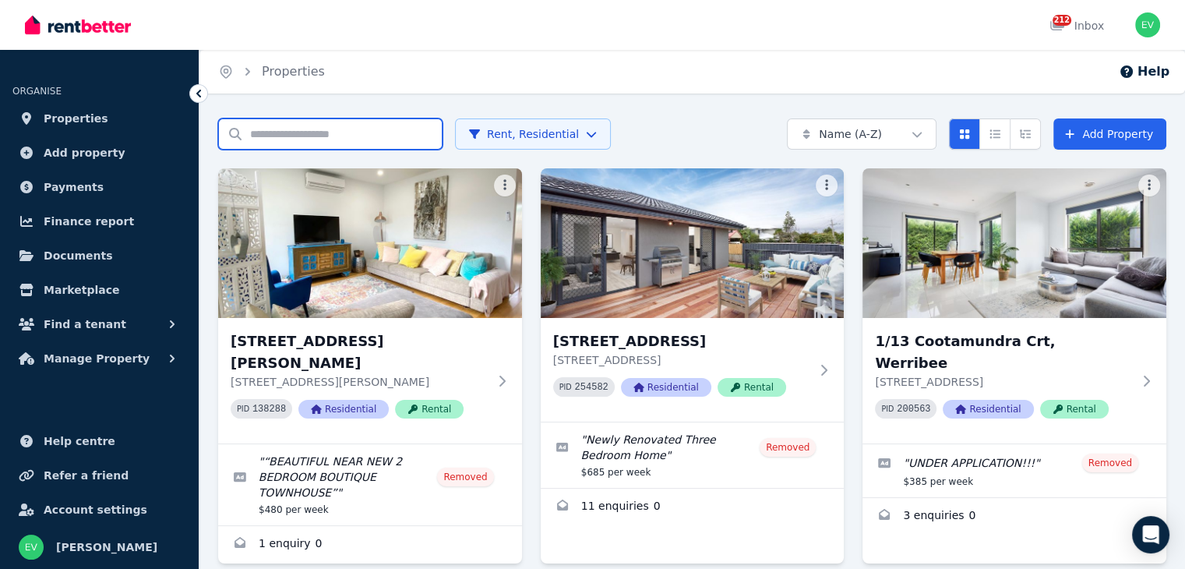
click at [370, 141] on input "Search properties" at bounding box center [330, 133] width 224 height 31
type input "*****"
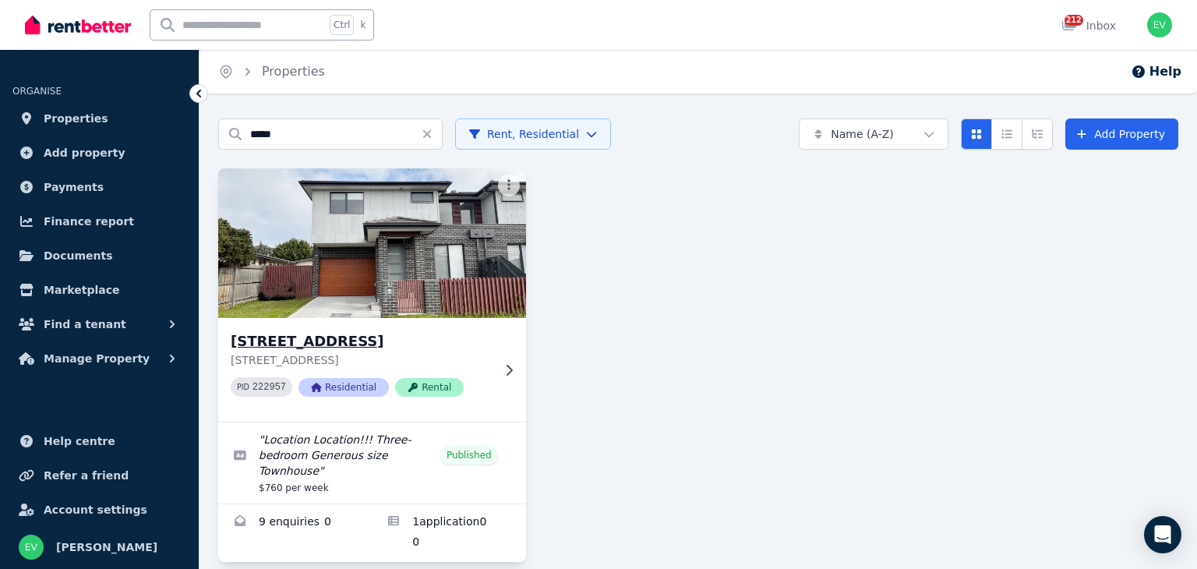
click at [373, 300] on img at bounding box center [371, 242] width 323 height 157
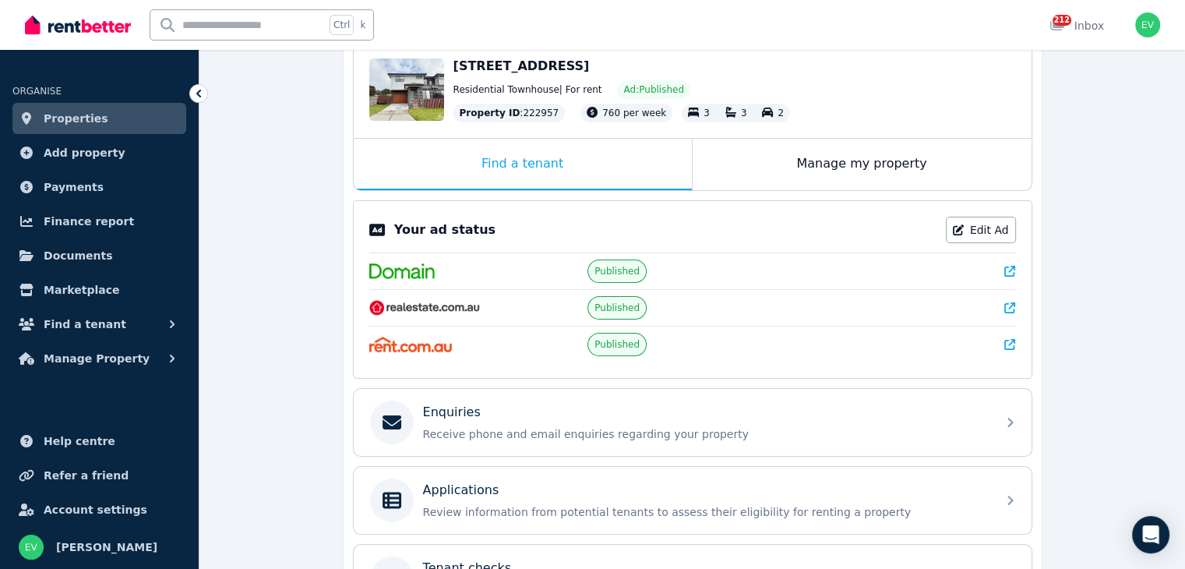
scroll to position [234, 0]
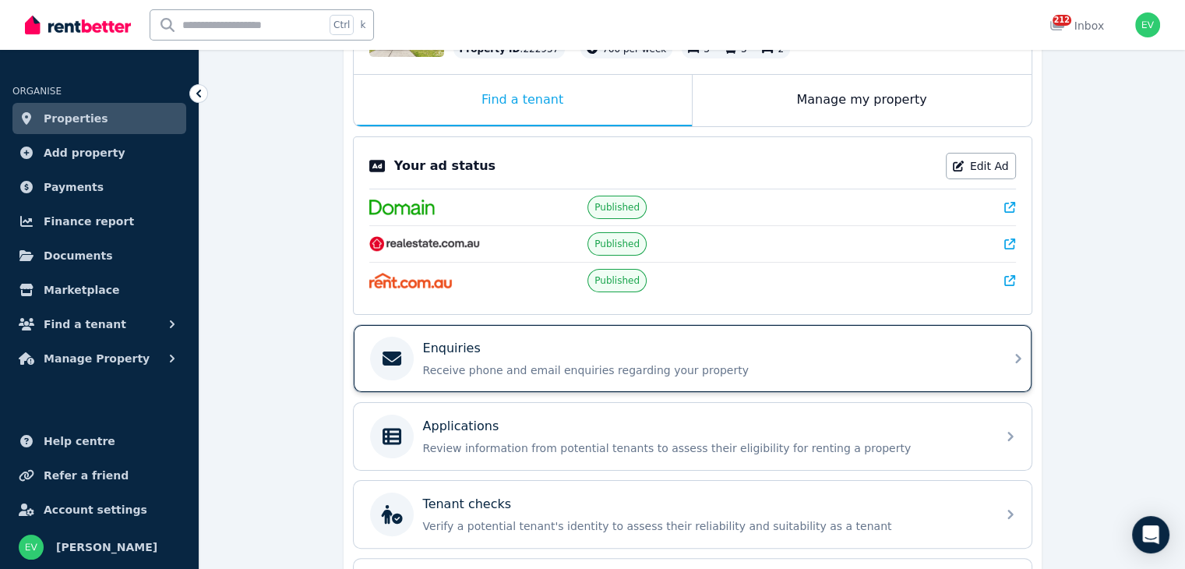
click at [634, 377] on div "Enquiries Receive phone and email enquiries regarding your property" at bounding box center [693, 358] width 678 height 67
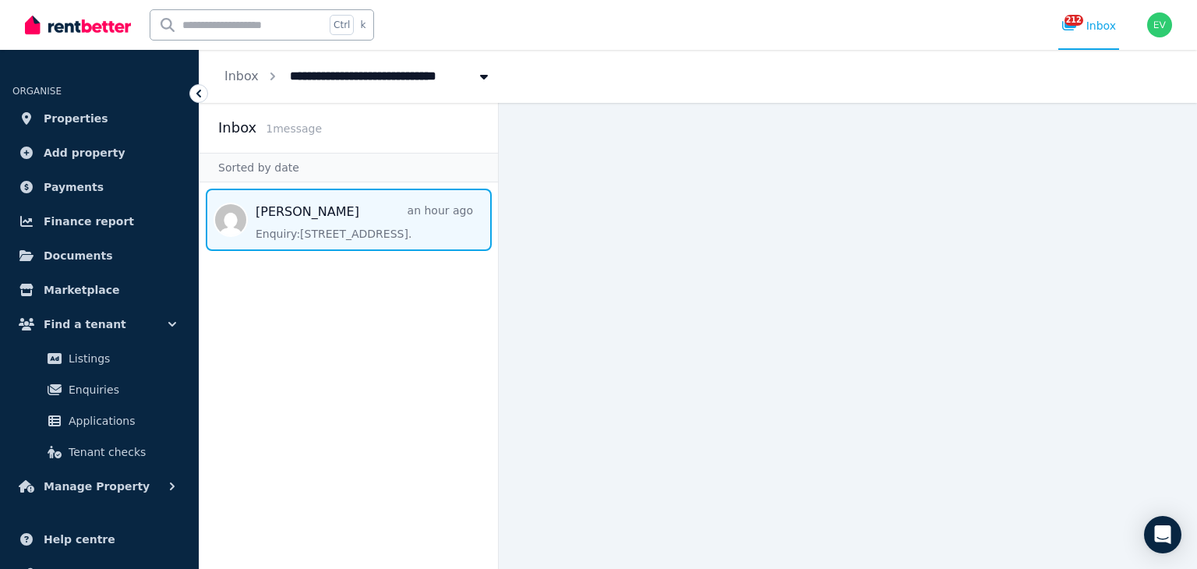
click at [326, 229] on span "Message list" at bounding box center [348, 220] width 298 height 62
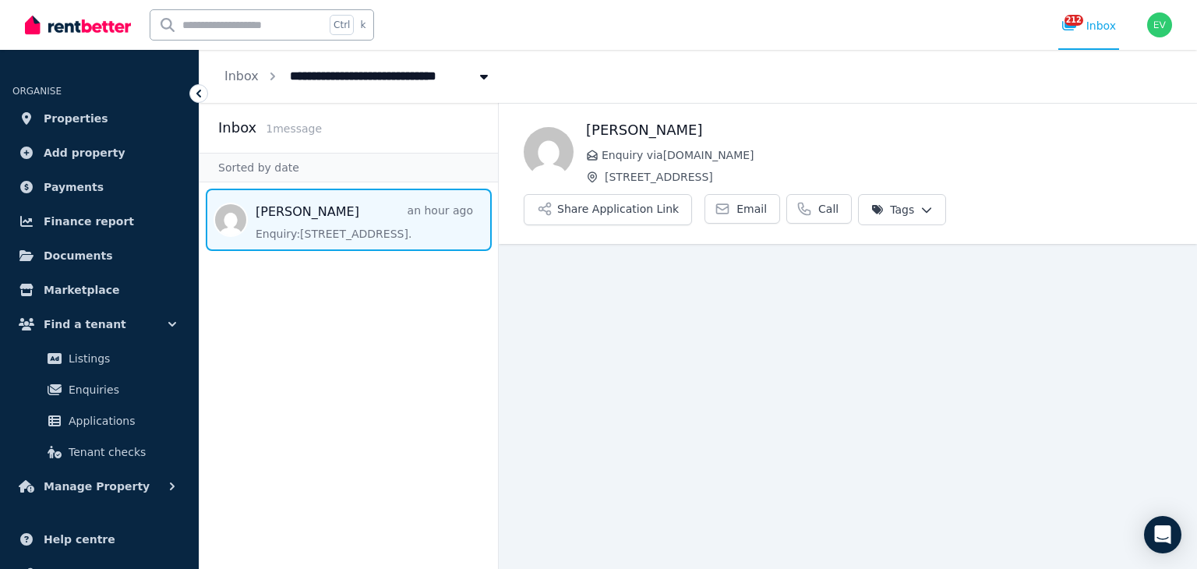
click at [358, 223] on span "Message list" at bounding box center [348, 220] width 298 height 62
